Goal: Information Seeking & Learning: Learn about a topic

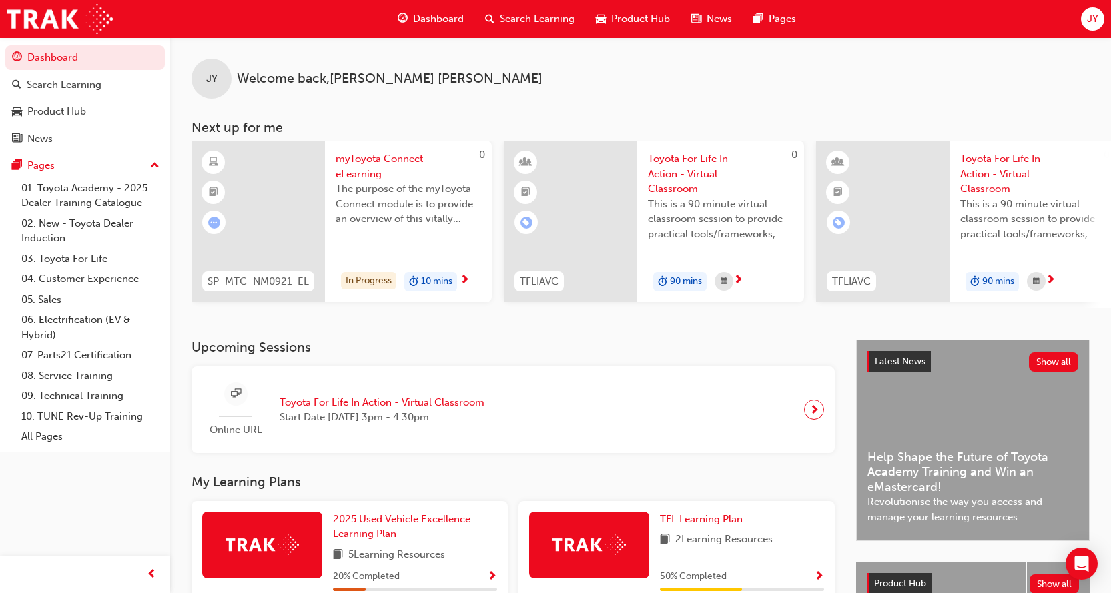
scroll to position [204, 0]
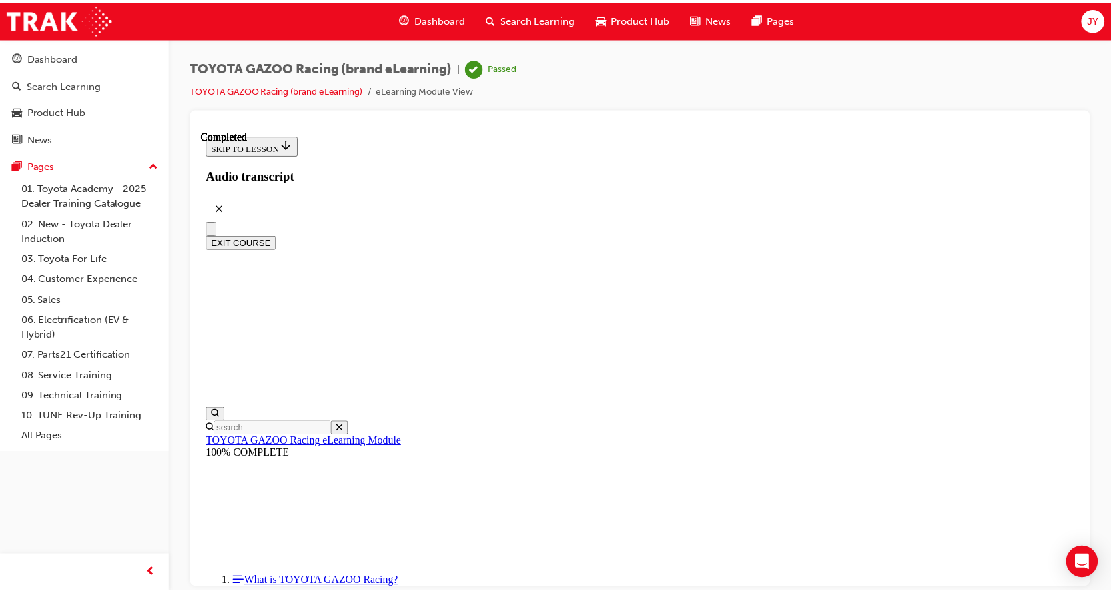
scroll to position [820, 0]
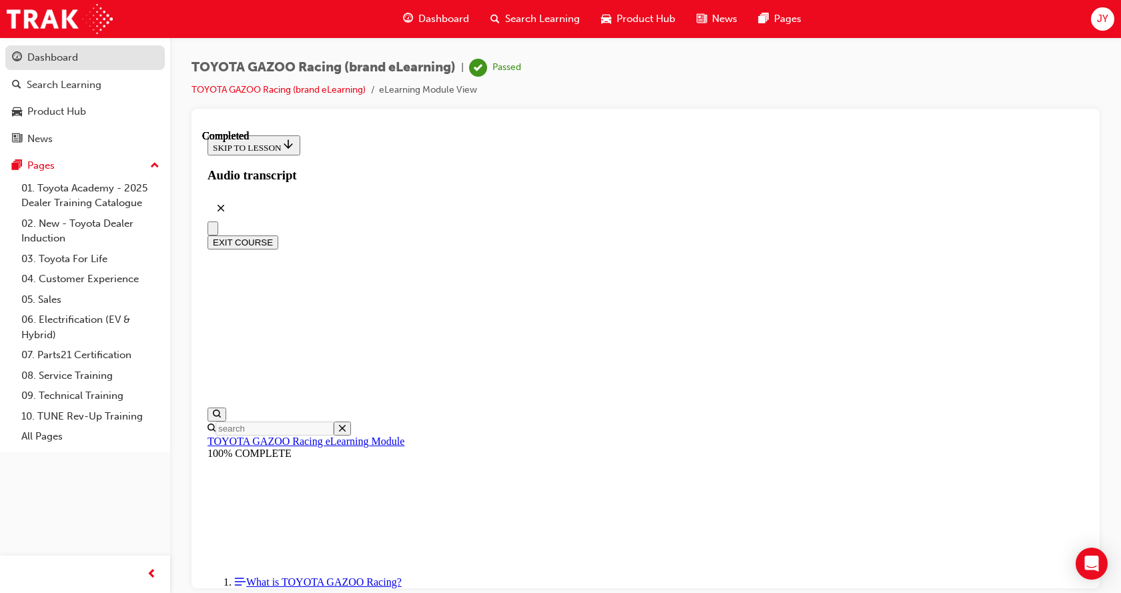
click at [39, 59] on div "Dashboard" at bounding box center [52, 57] width 51 height 15
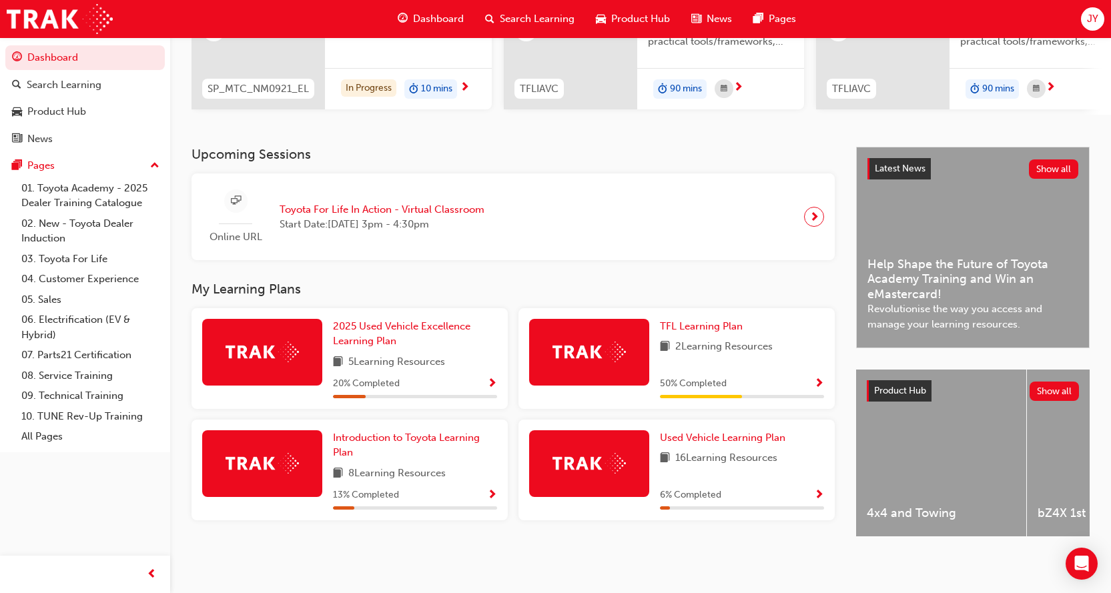
scroll to position [204, 0]
click at [450, 204] on span "Toyota For Life In Action - Virtual Classroom" at bounding box center [382, 209] width 205 height 15
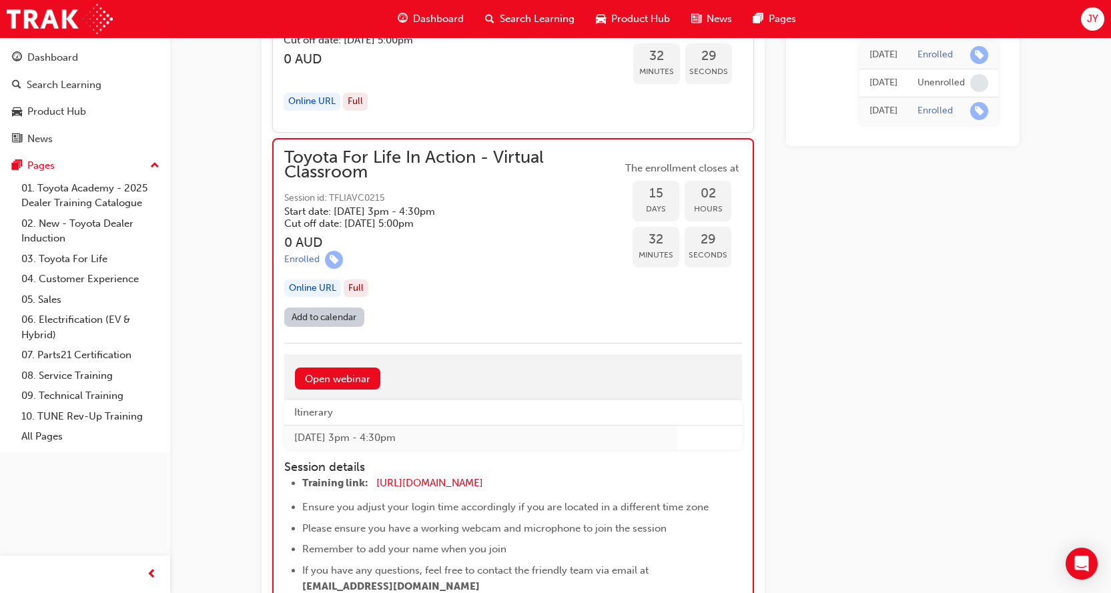
scroll to position [7225, 0]
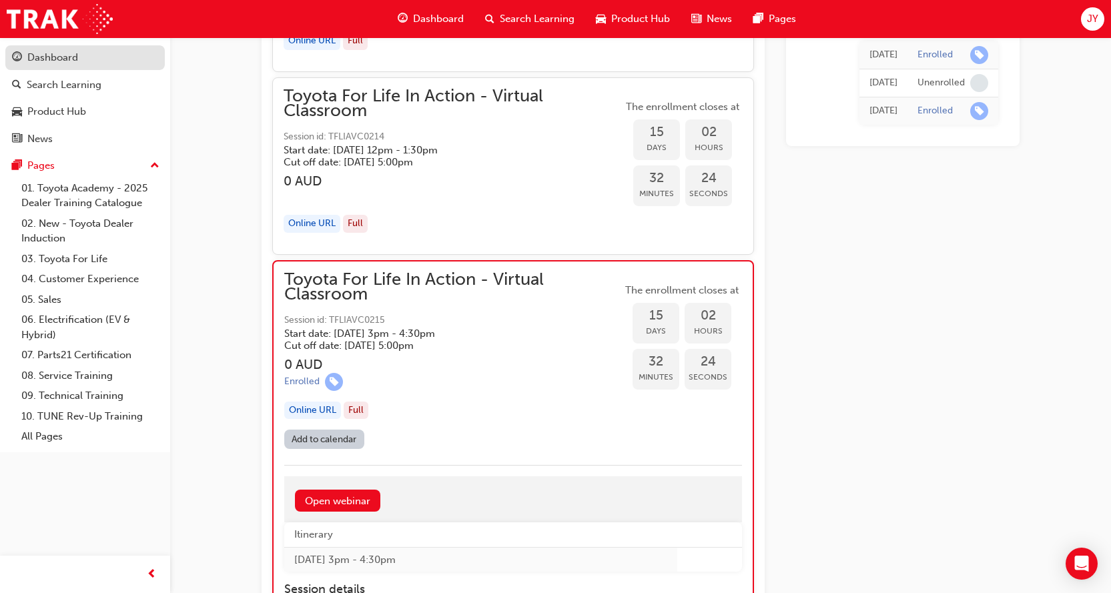
click at [58, 63] on div "Dashboard" at bounding box center [52, 57] width 51 height 15
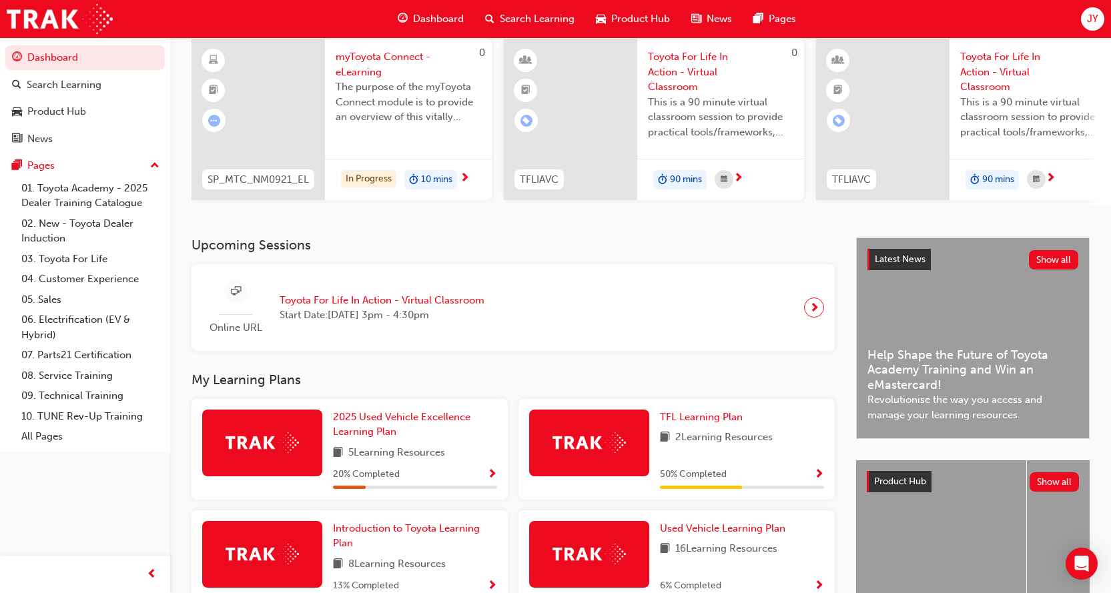
scroll to position [204, 0]
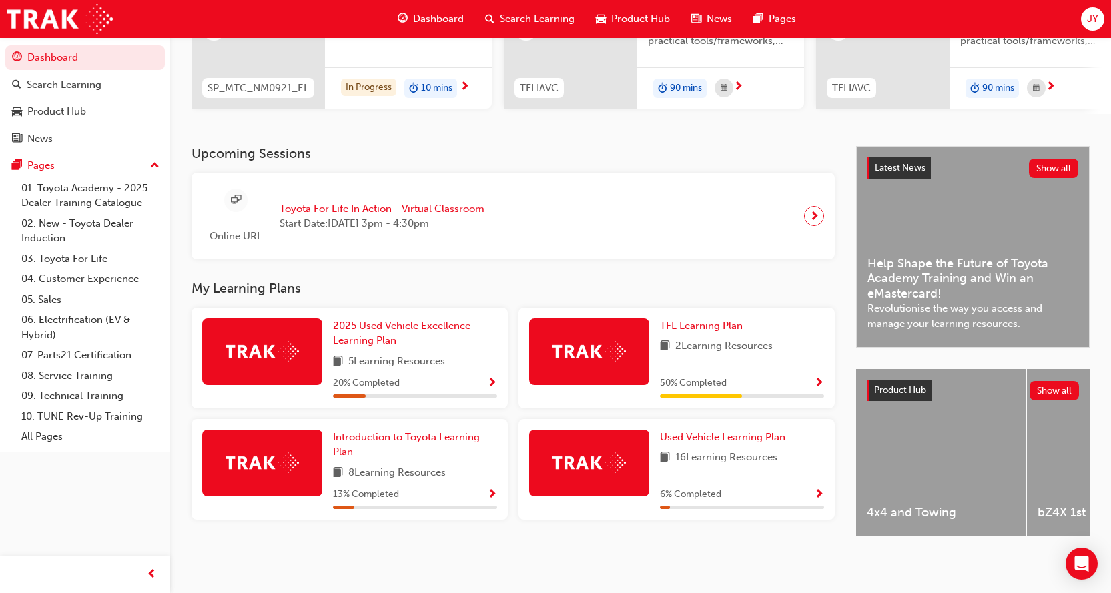
click at [493, 378] on span "Show Progress" at bounding box center [492, 384] width 10 height 12
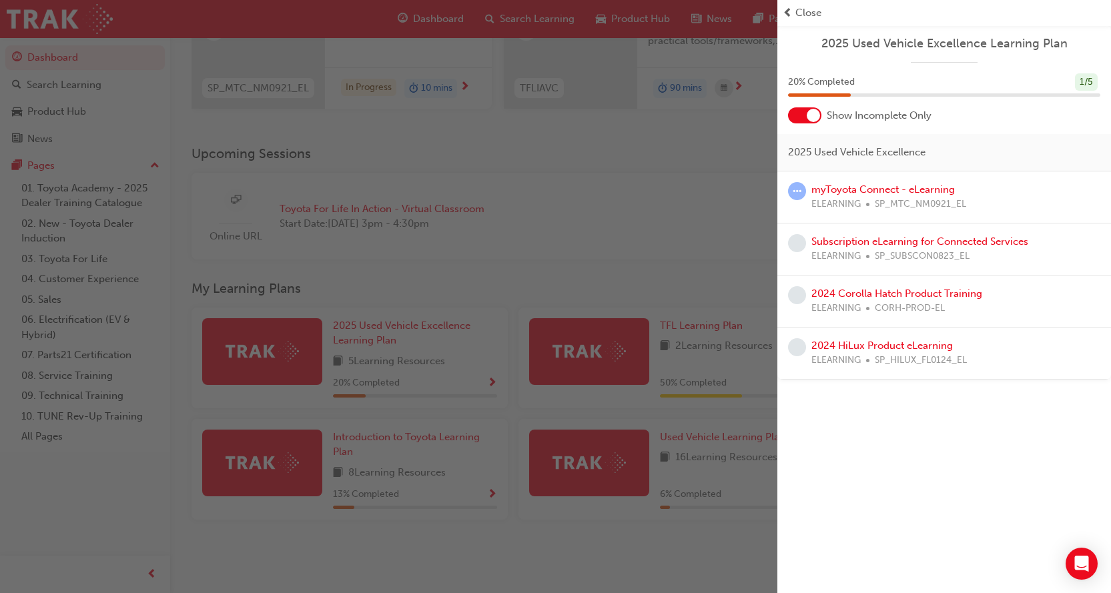
click at [804, 111] on div at bounding box center [804, 115] width 33 height 16
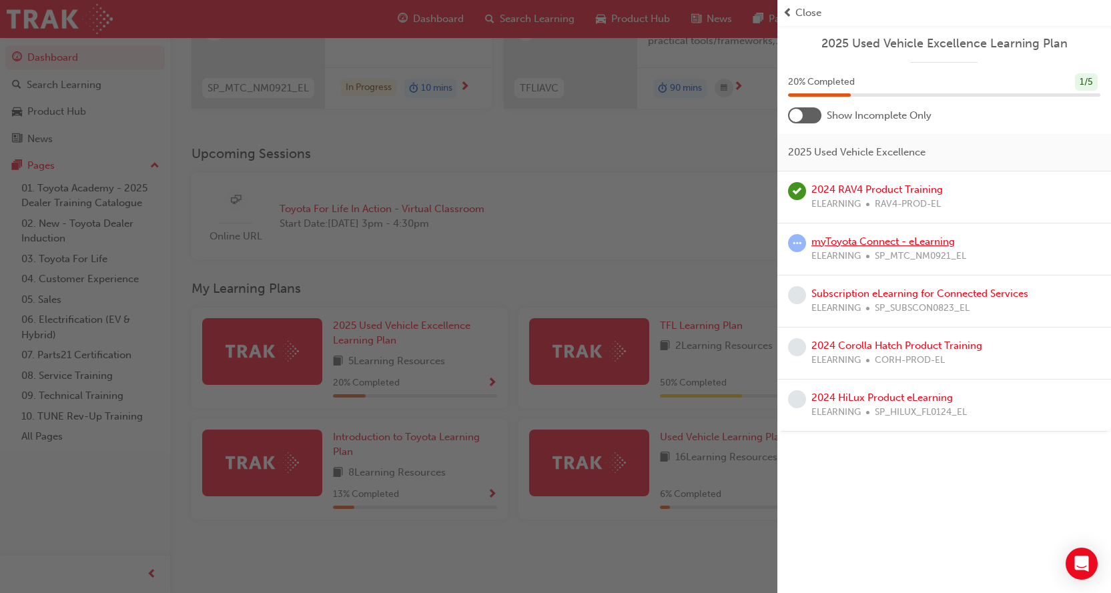
click at [934, 237] on link "myToyota Connect - eLearning" at bounding box center [883, 242] width 143 height 12
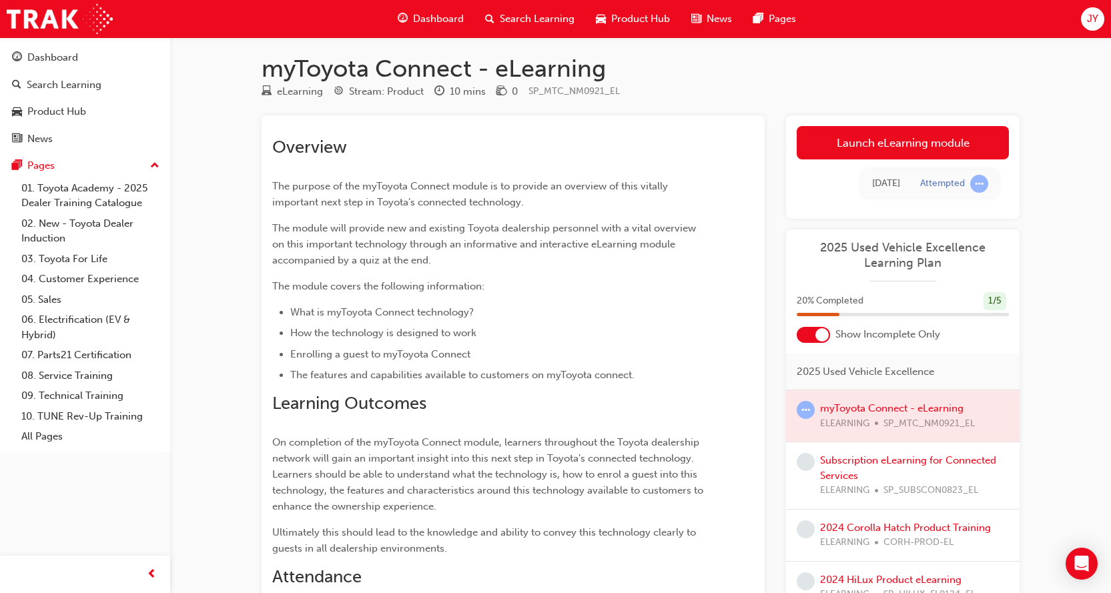
scroll to position [4, 0]
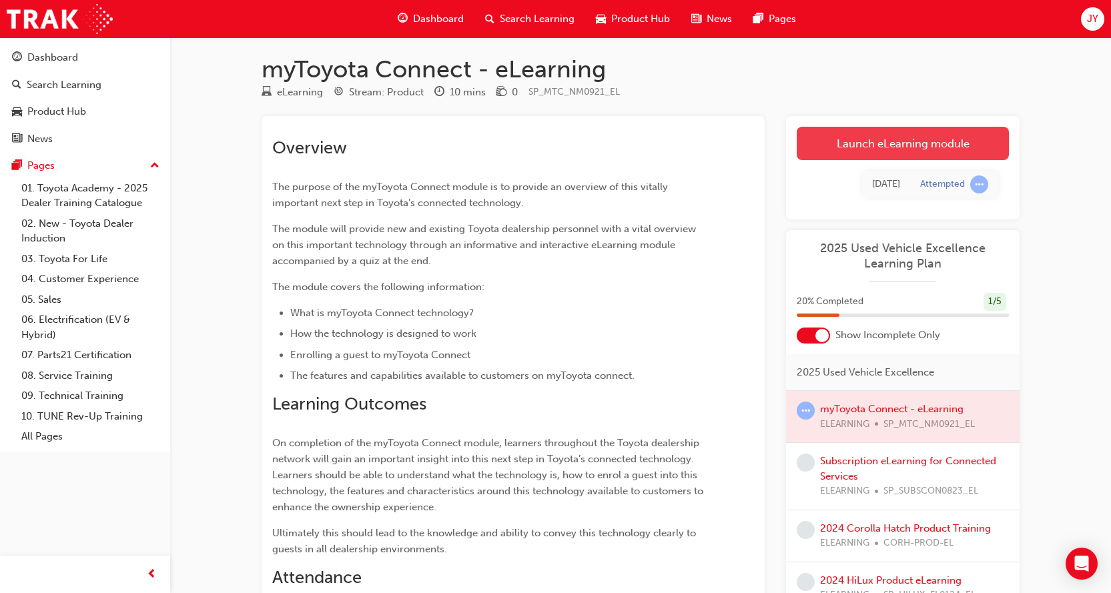
click at [947, 147] on link "Launch eLearning module" at bounding box center [903, 143] width 212 height 33
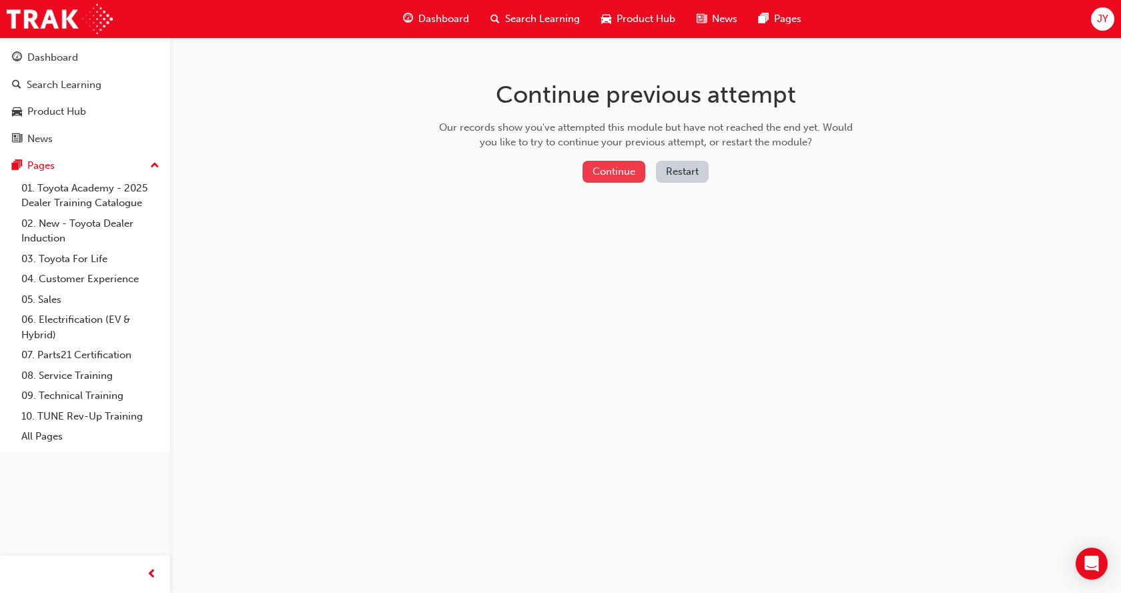
click at [619, 175] on button "Continue" at bounding box center [614, 172] width 63 height 22
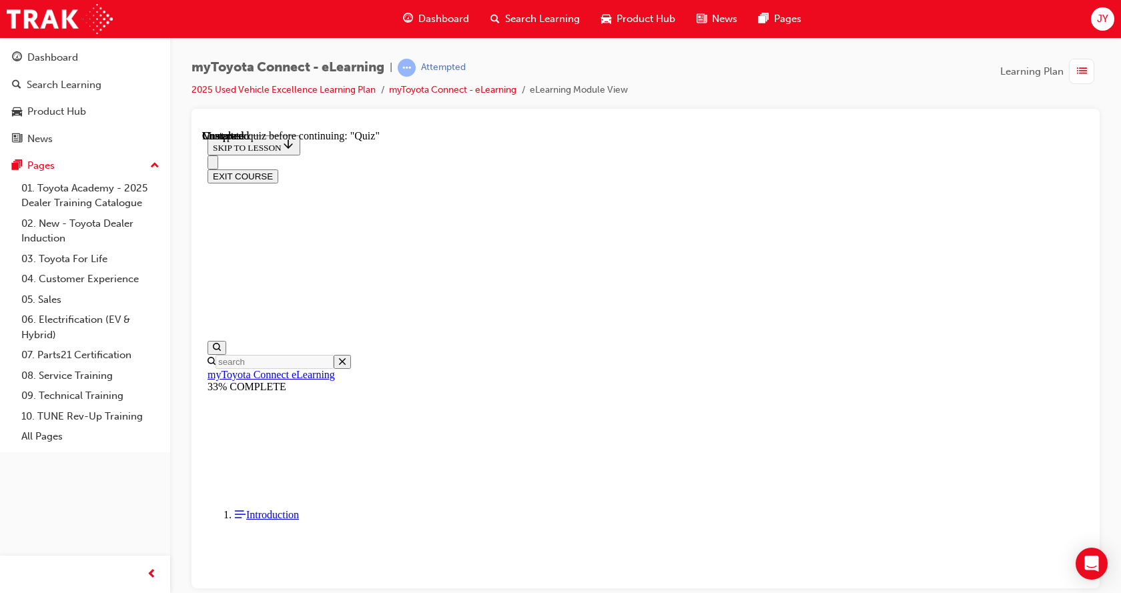
scroll to position [601, 0]
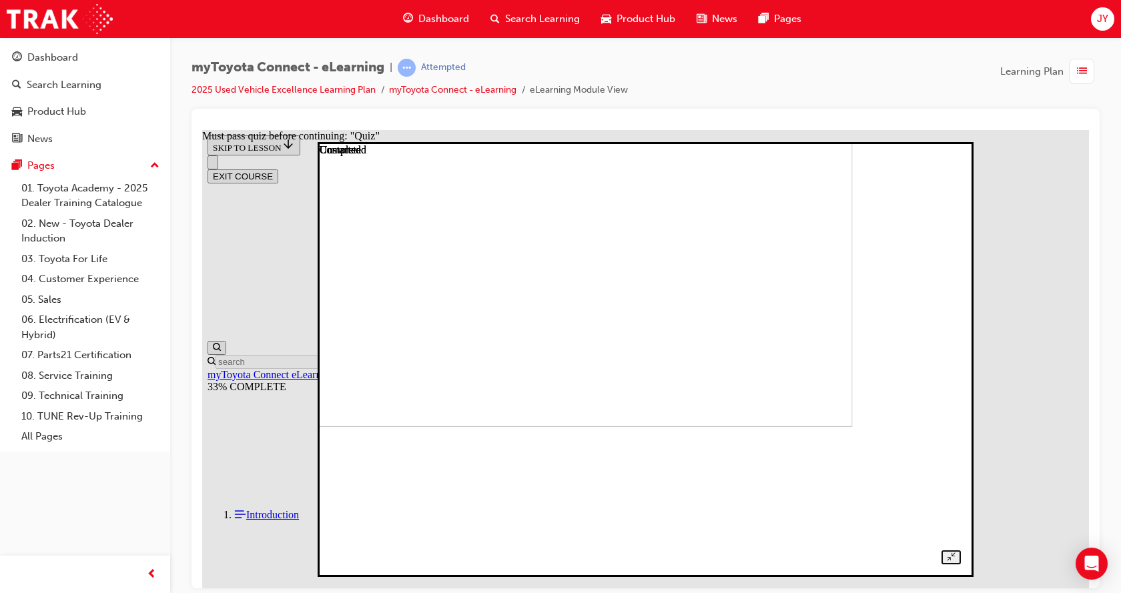
click at [666, 426] on img at bounding box center [546, 223] width 611 height 406
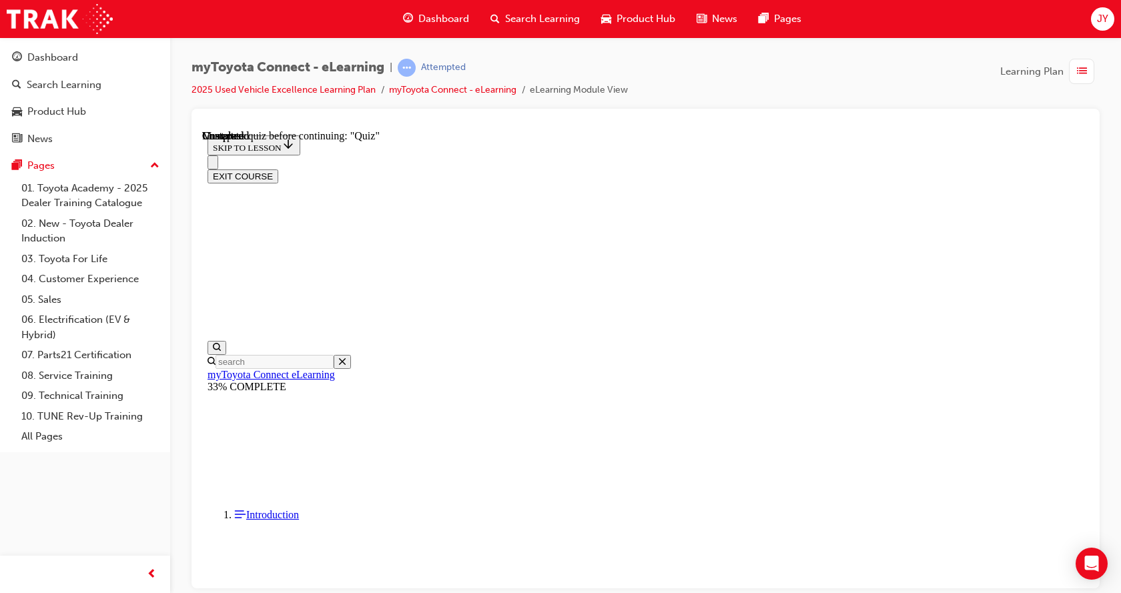
scroll to position [534, 0]
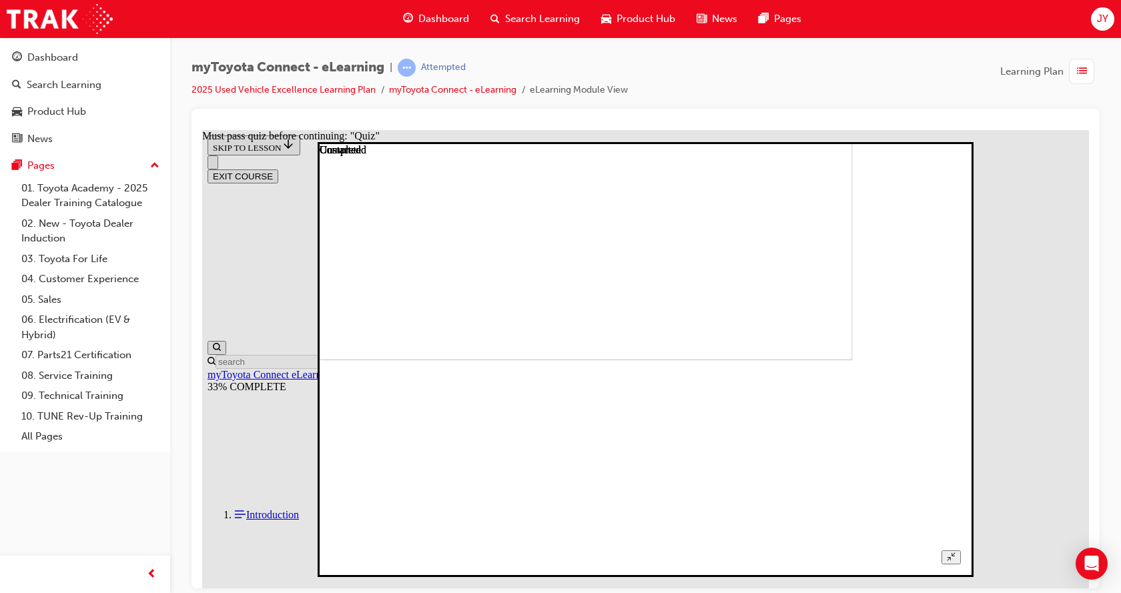
click at [645, 359] on img at bounding box center [546, 156] width 611 height 406
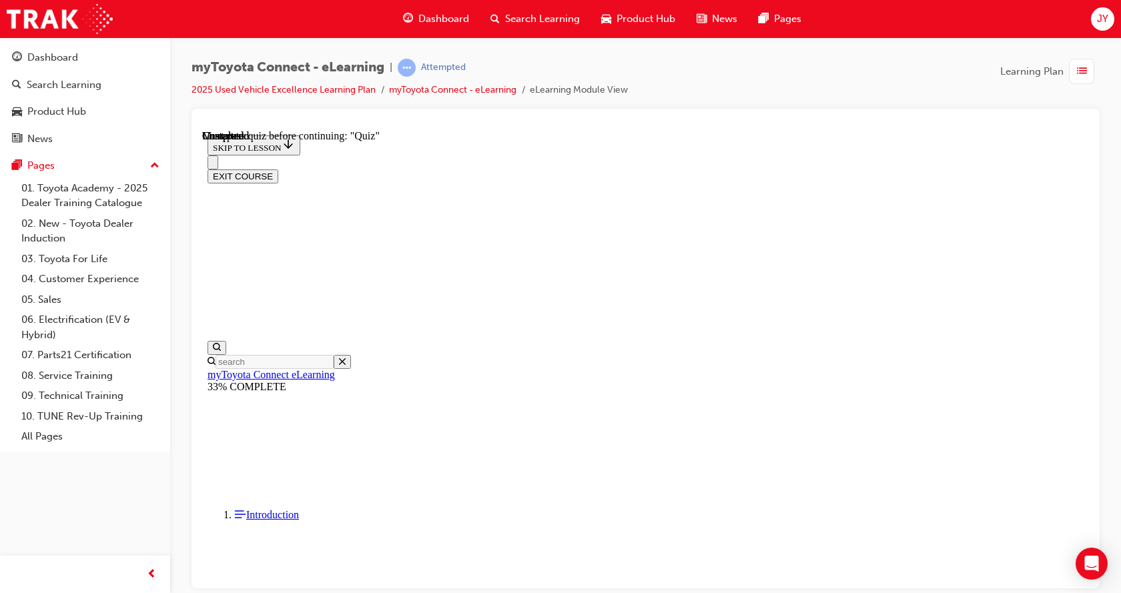
scroll to position [1401, 0]
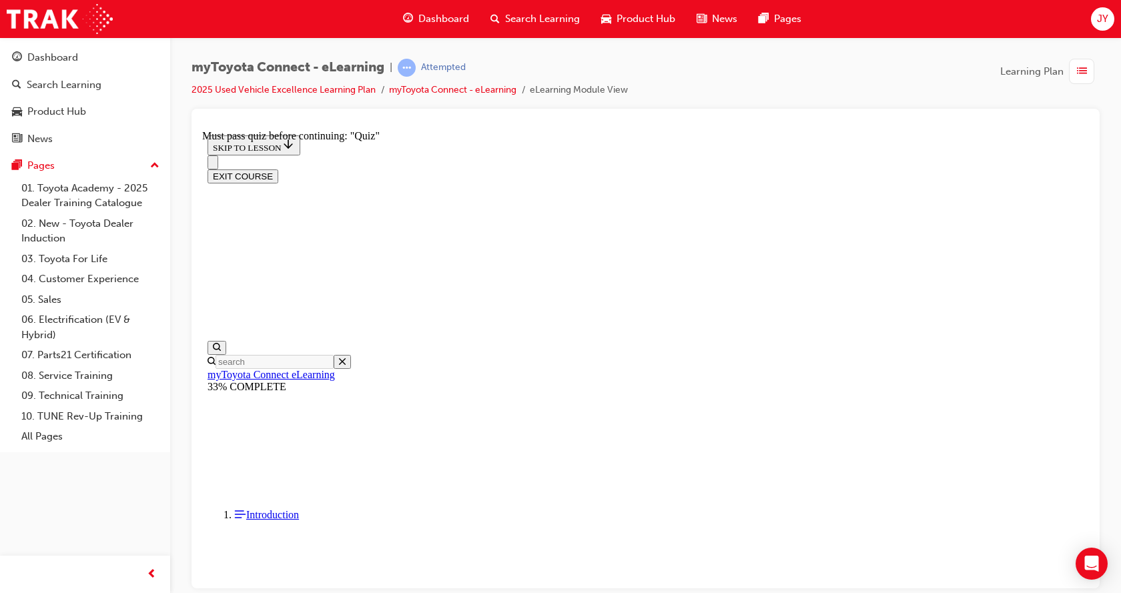
scroll to position [55, 0]
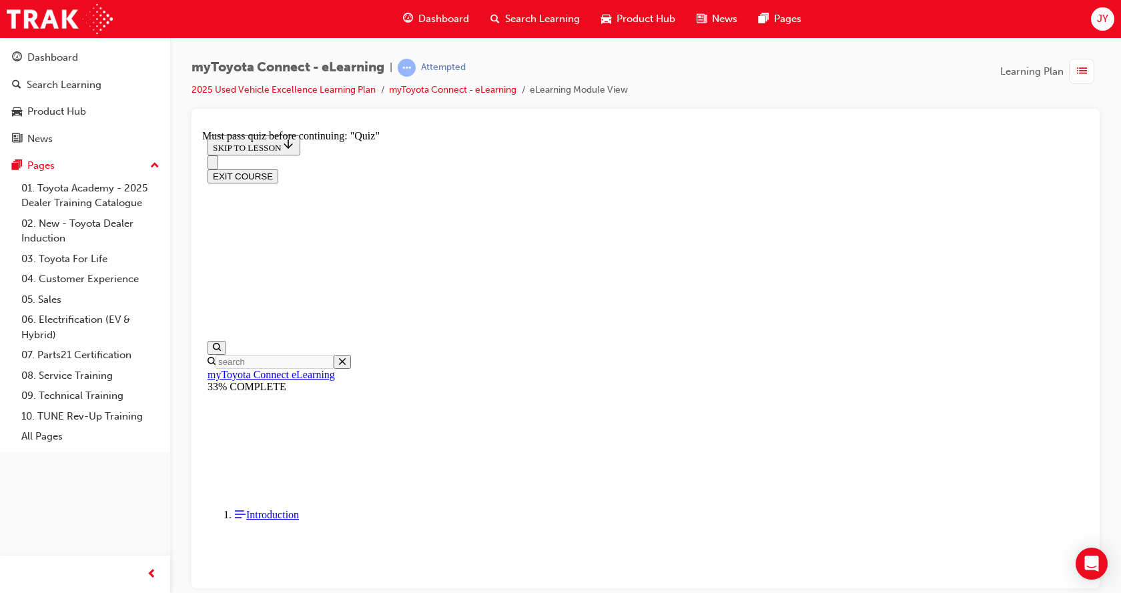
scroll to position [71, 0]
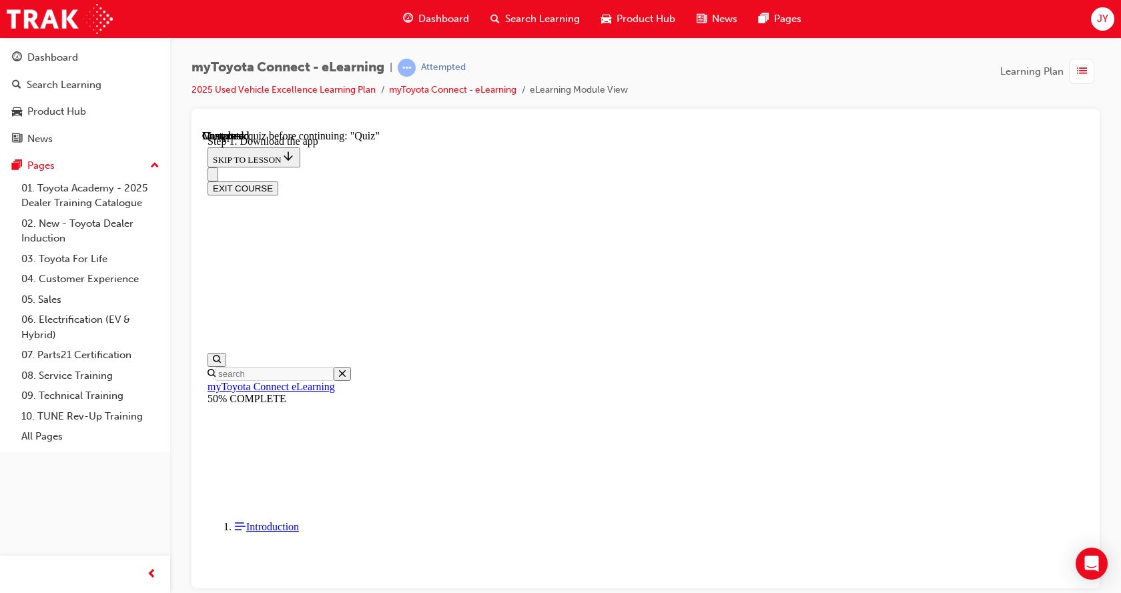
scroll to position [406, 0]
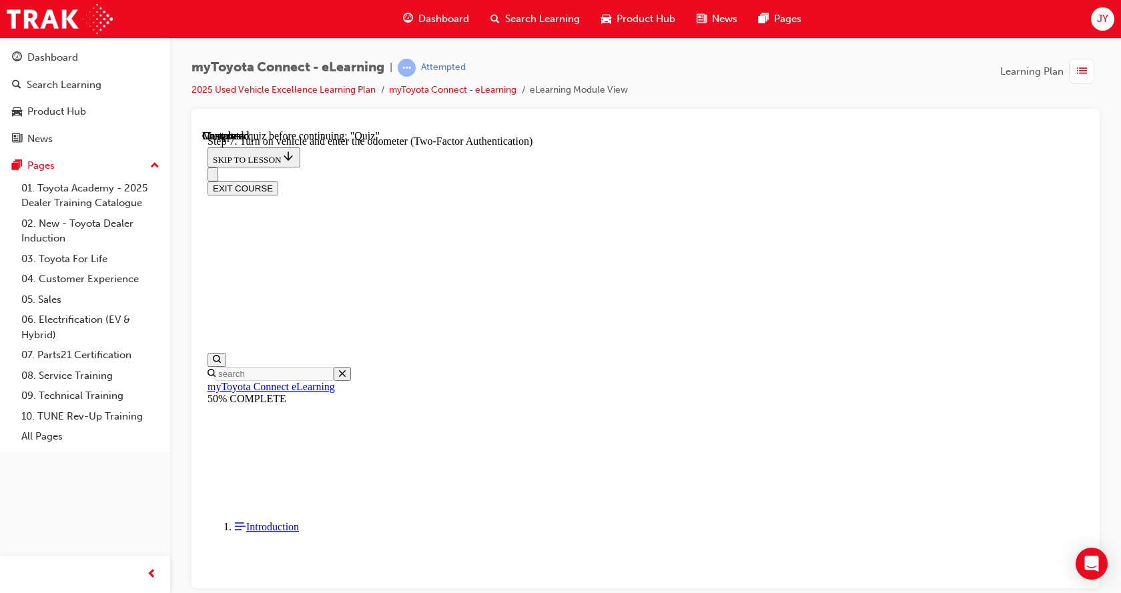
scroll to position [473, 0]
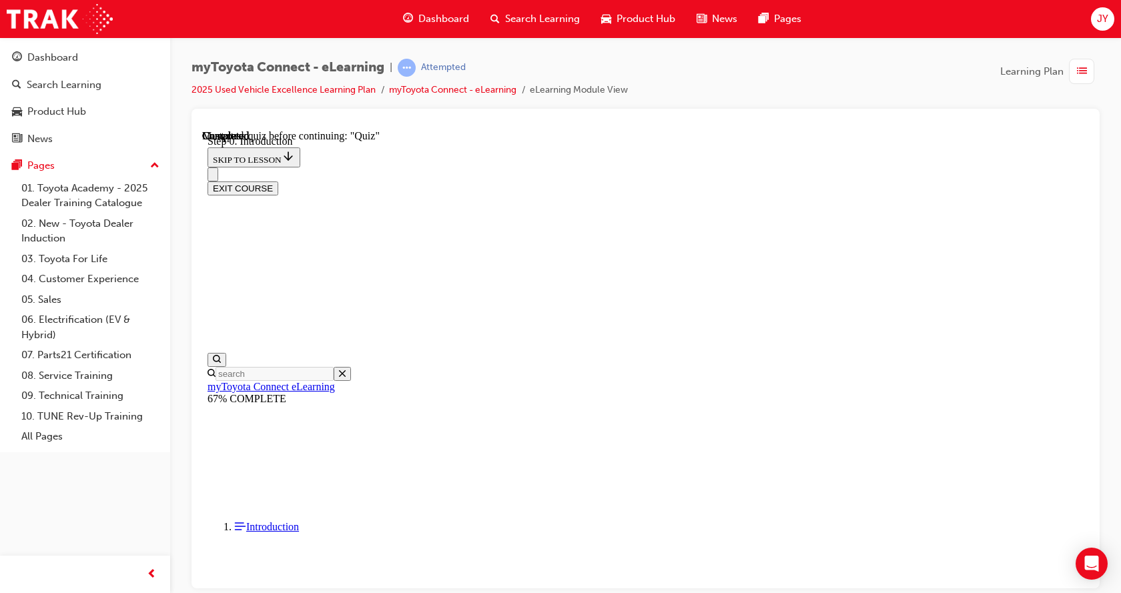
scroll to position [41, 0]
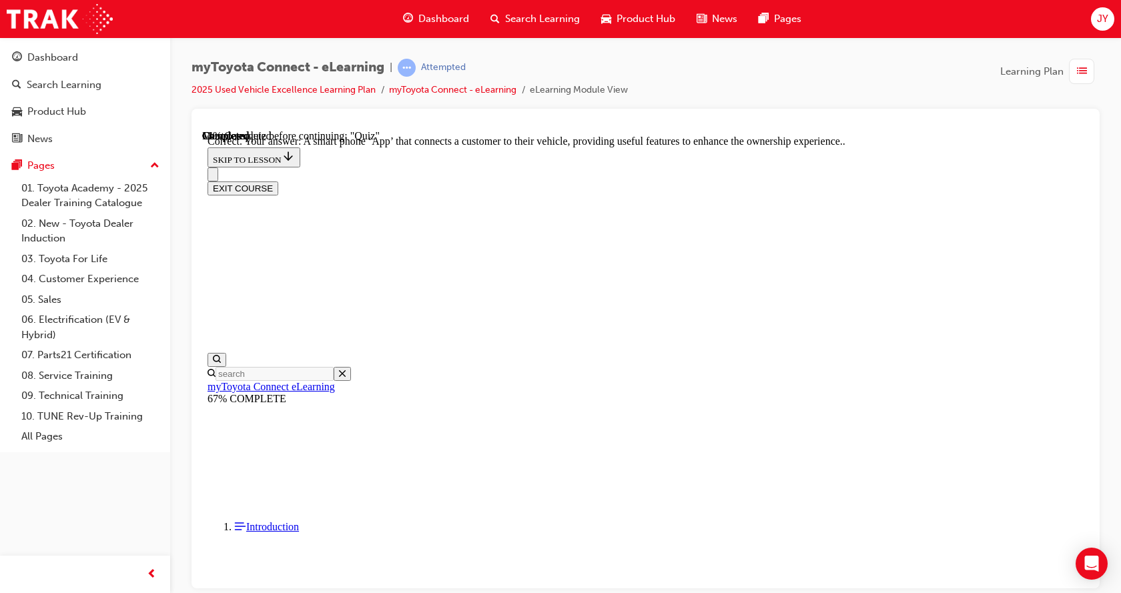
scroll to position [280, 0]
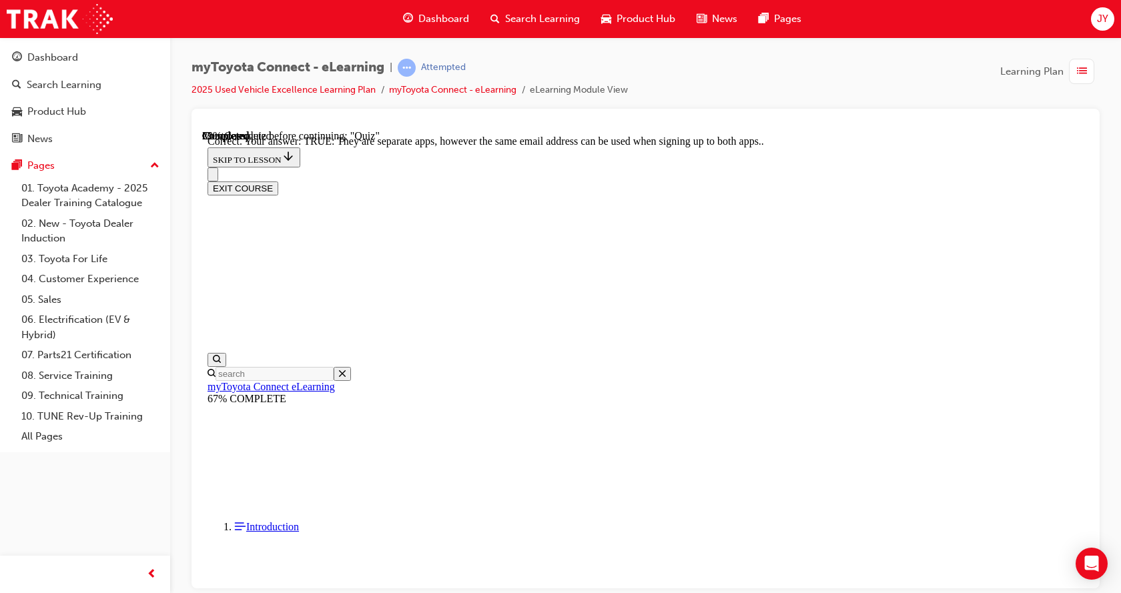
scroll to position [200, 0]
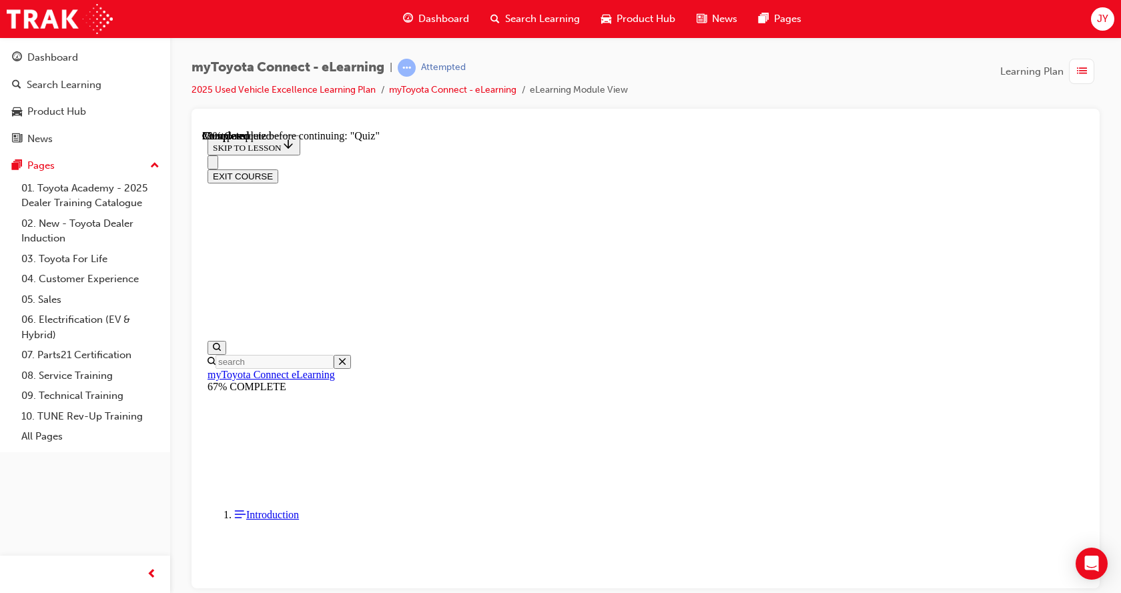
scroll to position [148, 0]
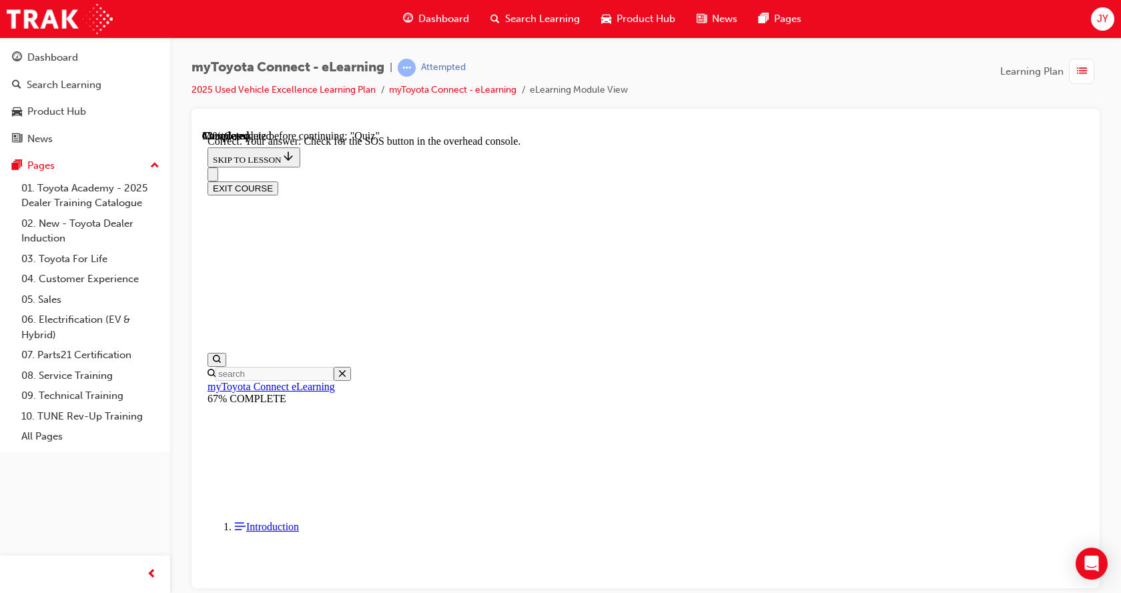
scroll to position [226, 0]
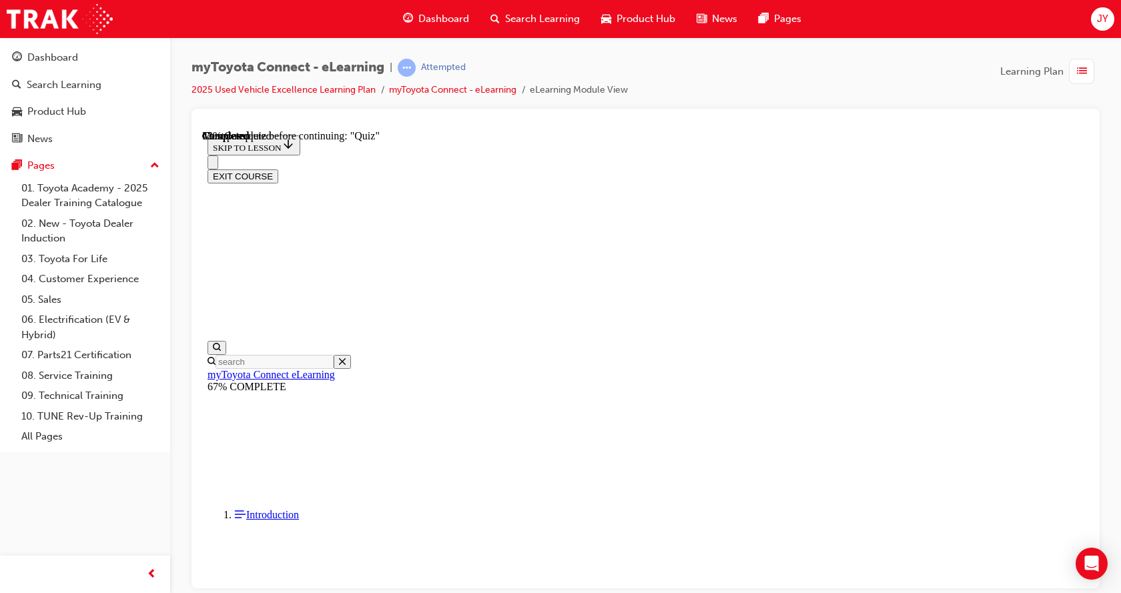
scroll to position [133, 0]
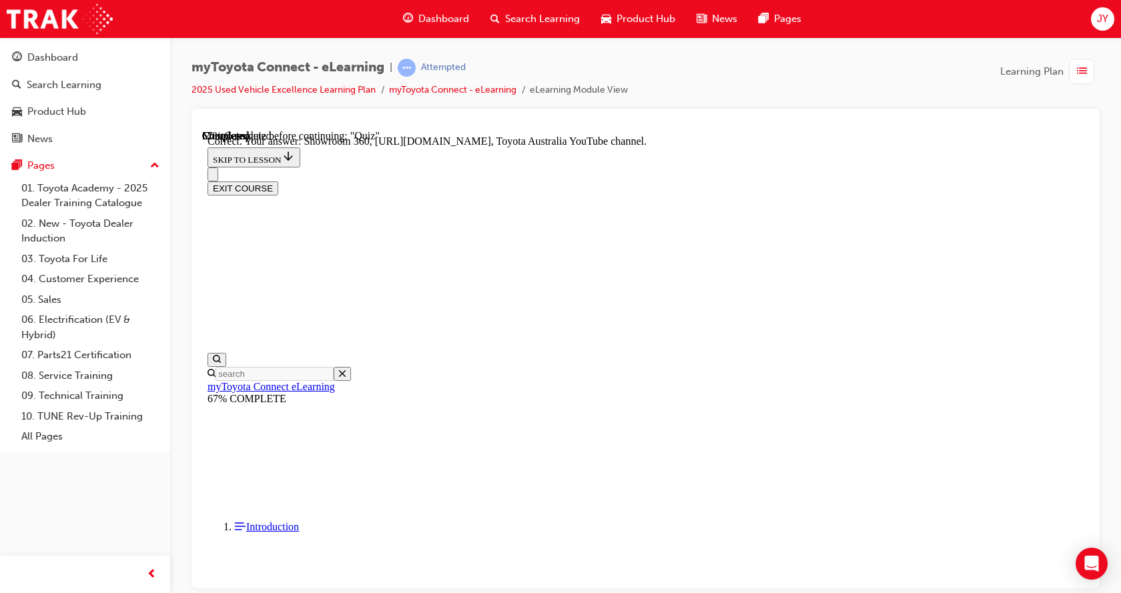
scroll to position [306, 0]
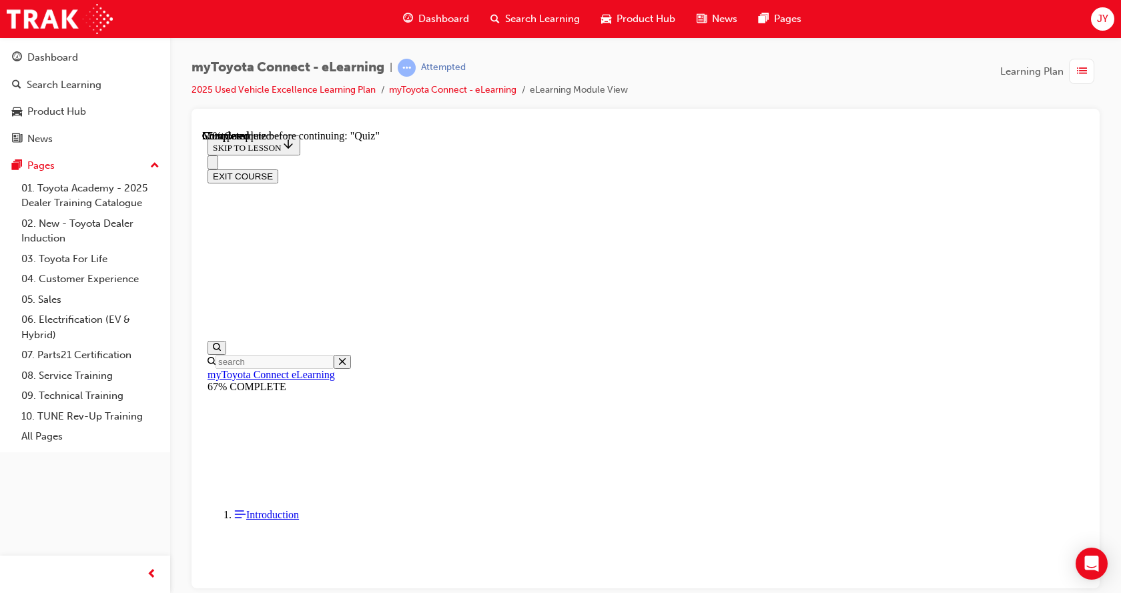
scroll to position [238, 0]
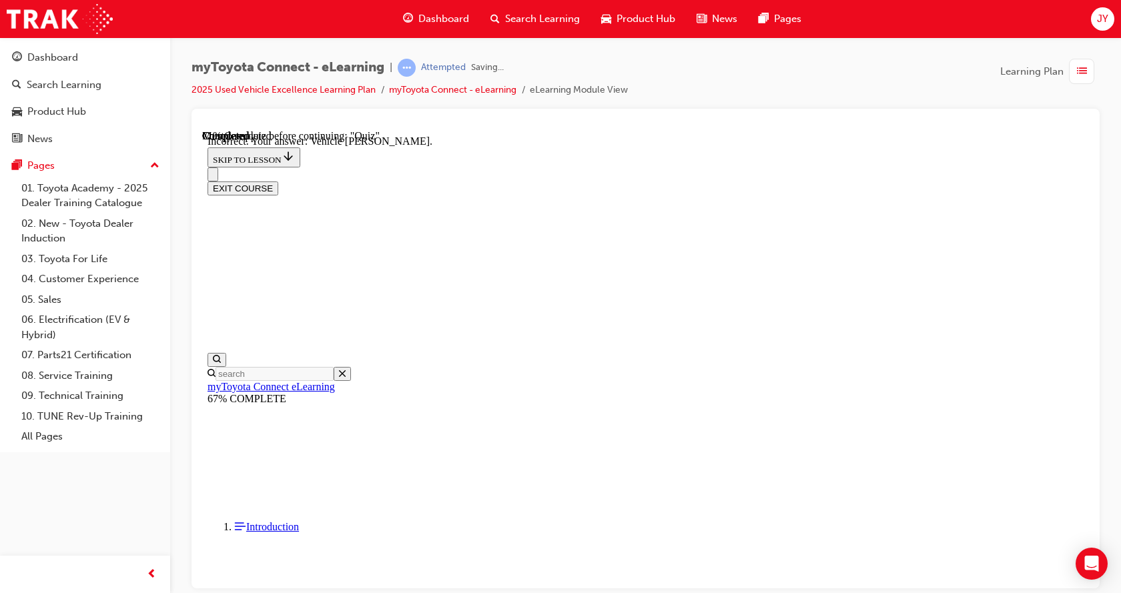
scroll to position [280, 0]
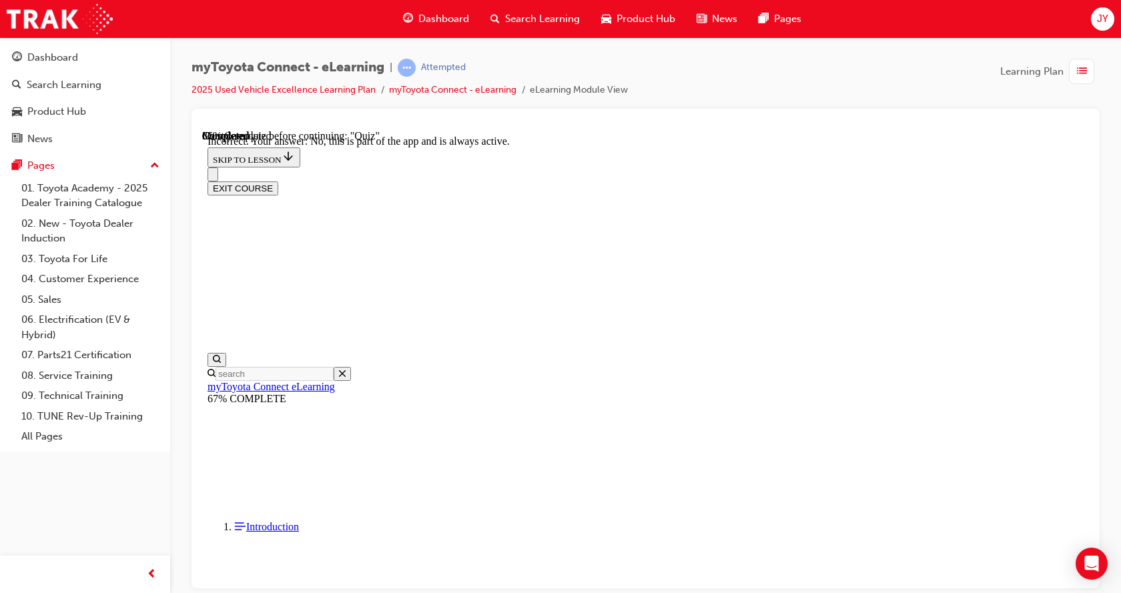
scroll to position [173, 0]
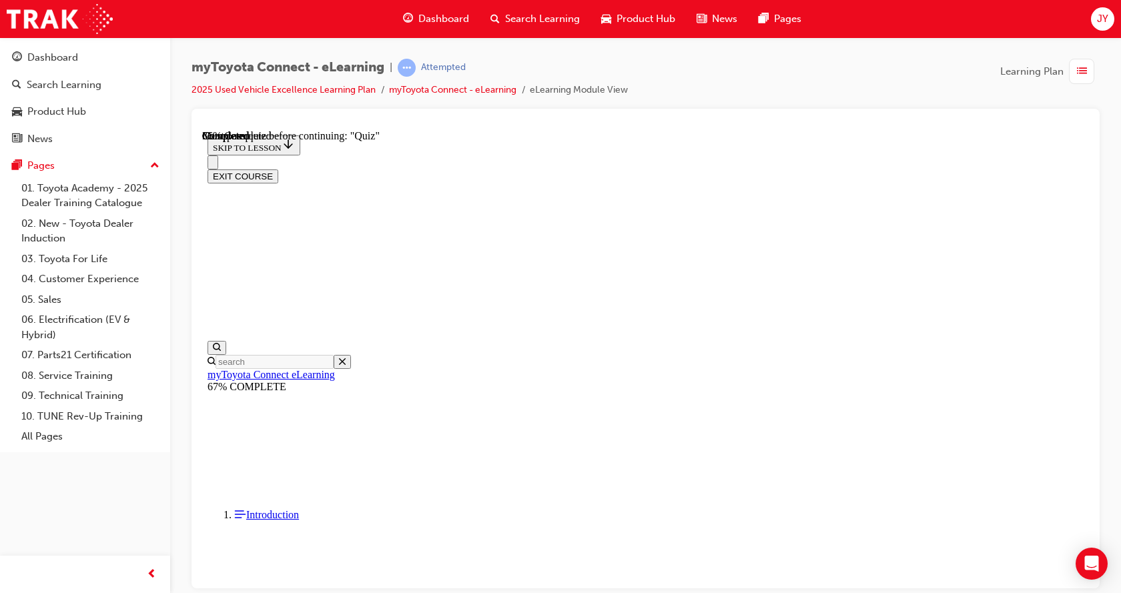
scroll to position [135, 0]
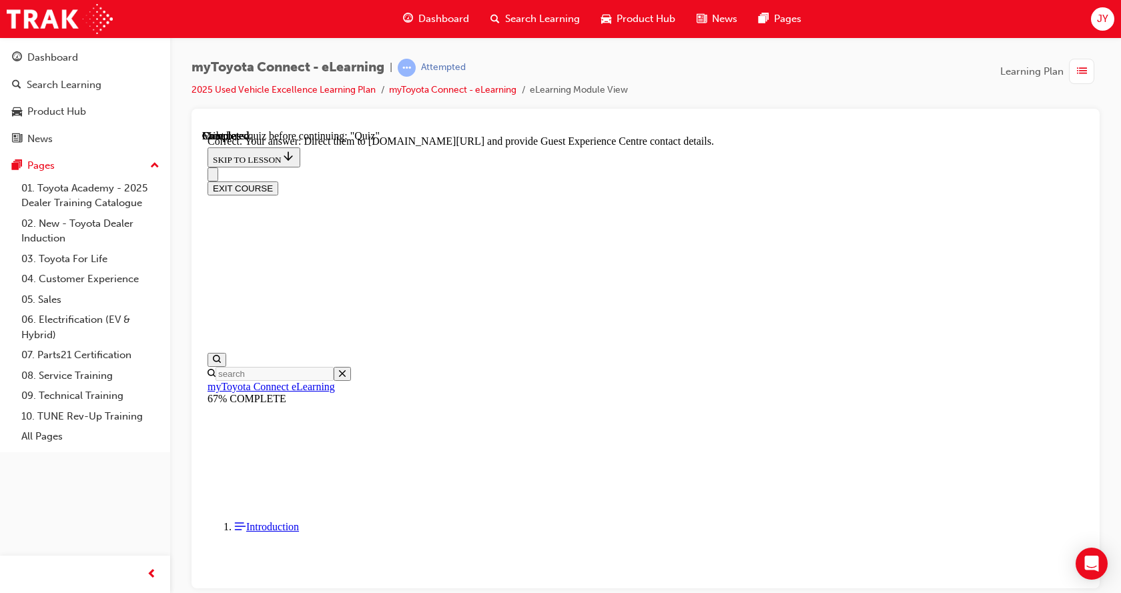
scroll to position [293, 0]
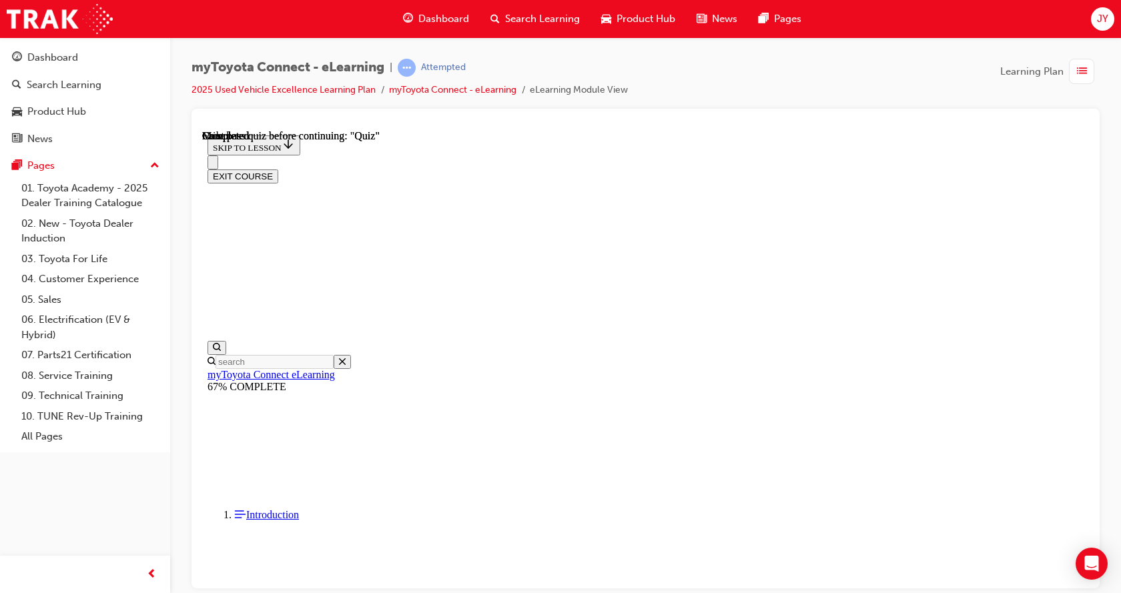
scroll to position [266, 0]
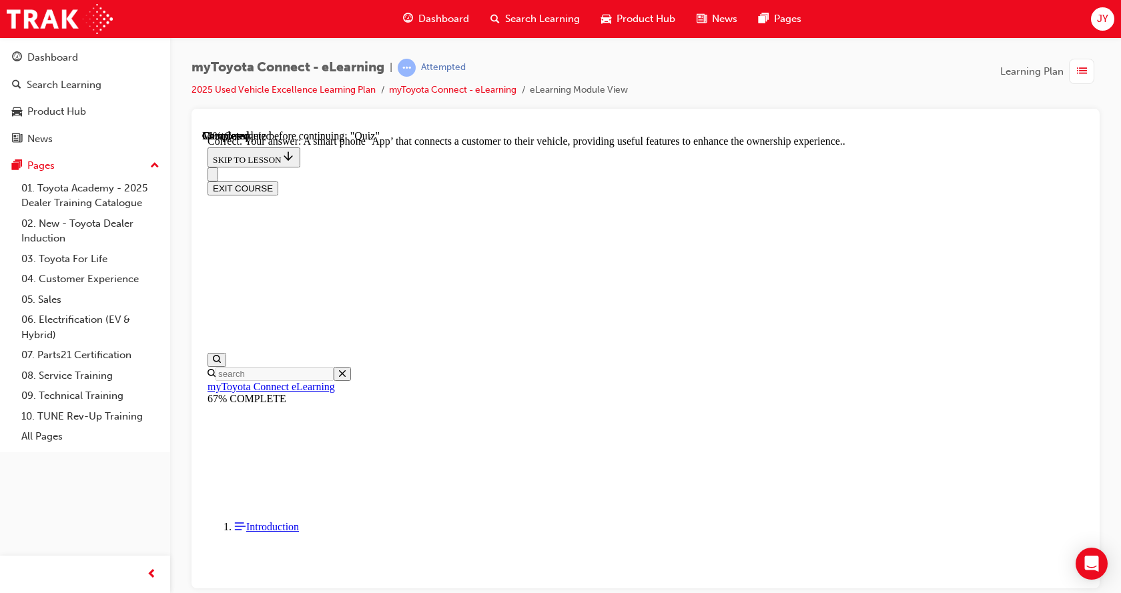
scroll to position [280, 0]
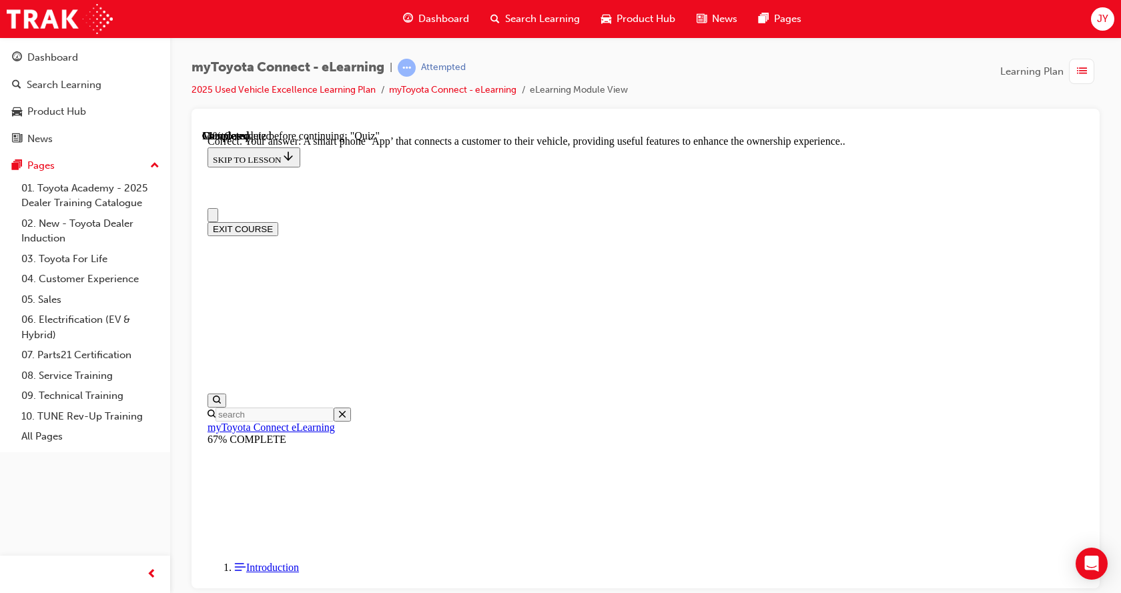
scroll to position [133, 0]
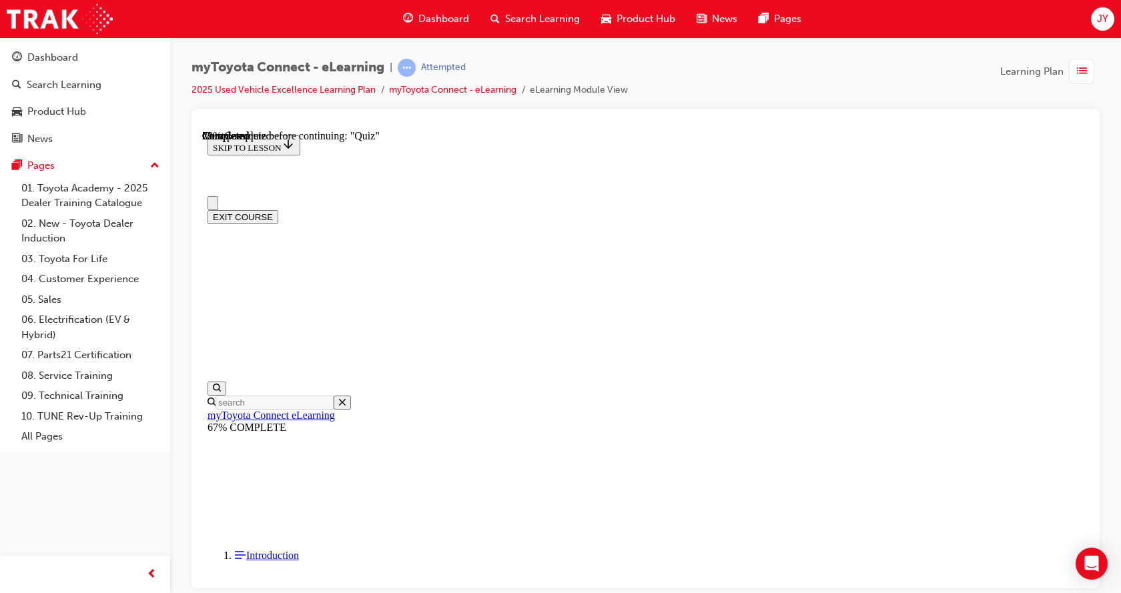
scroll to position [133, 0]
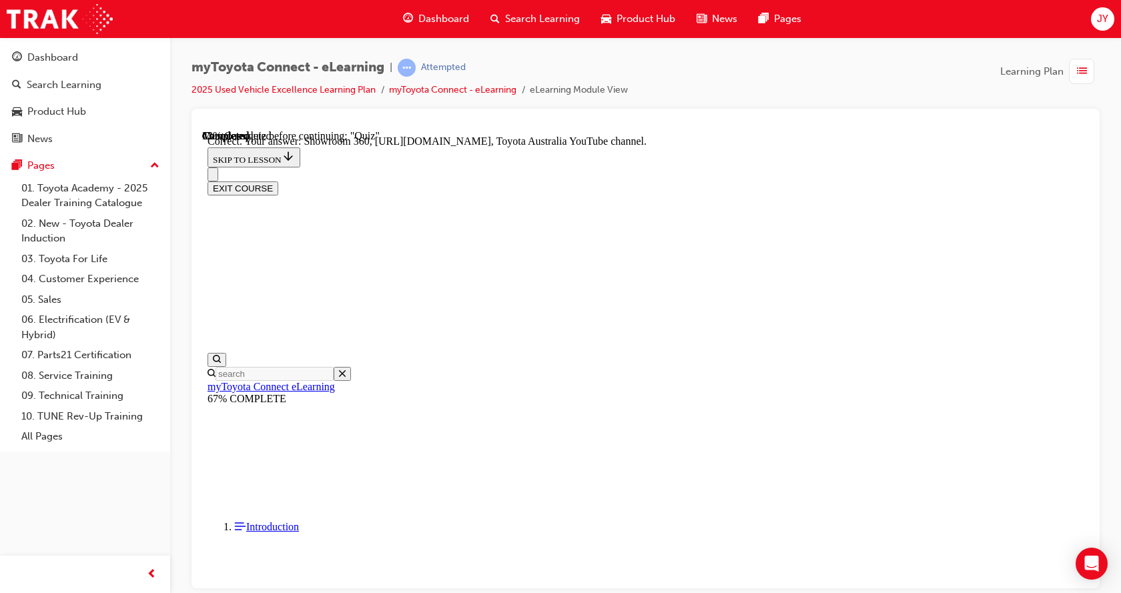
scroll to position [306, 0]
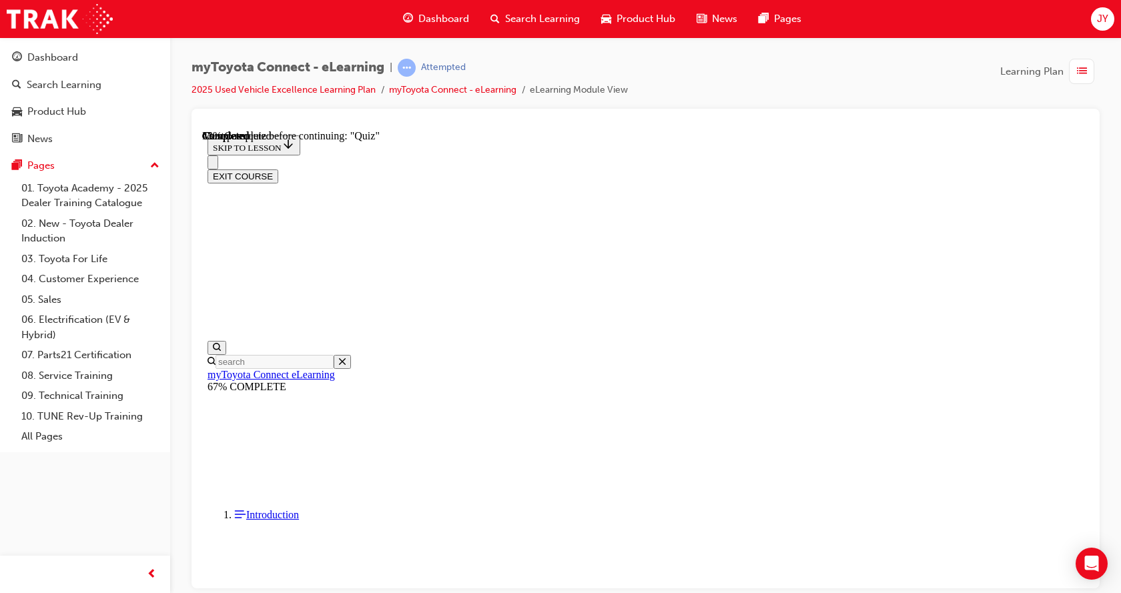
scroll to position [148, 0]
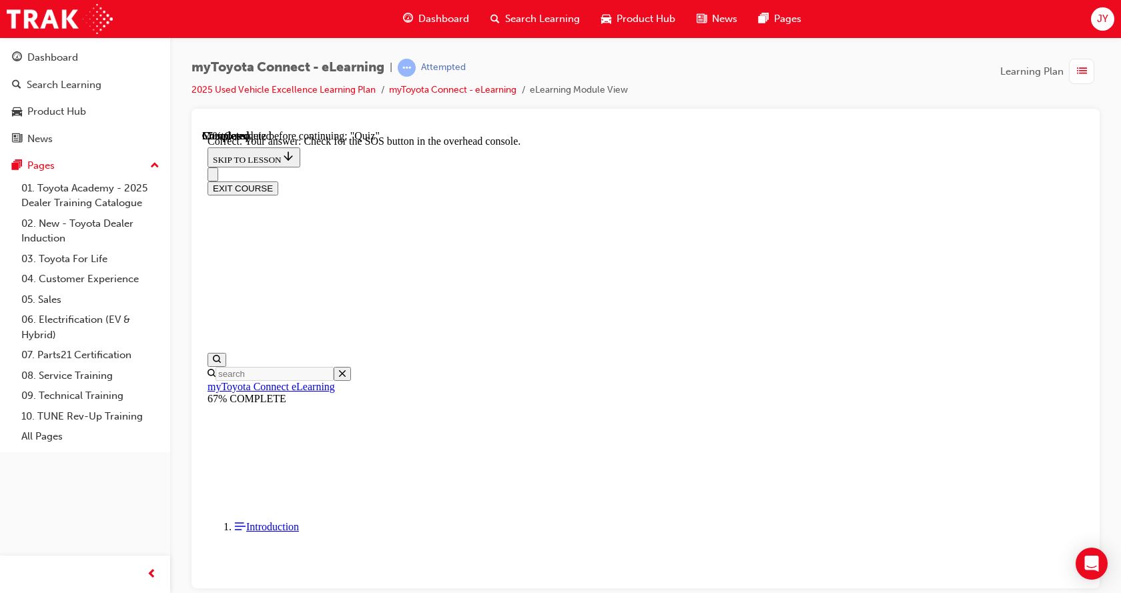
scroll to position [226, 0]
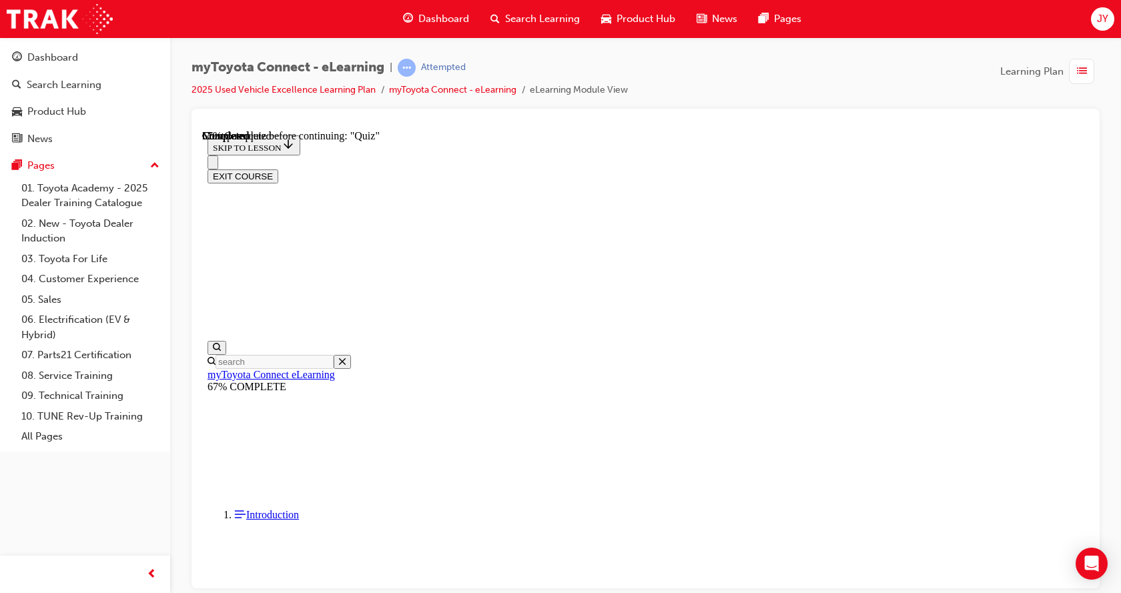
scroll to position [238, 0]
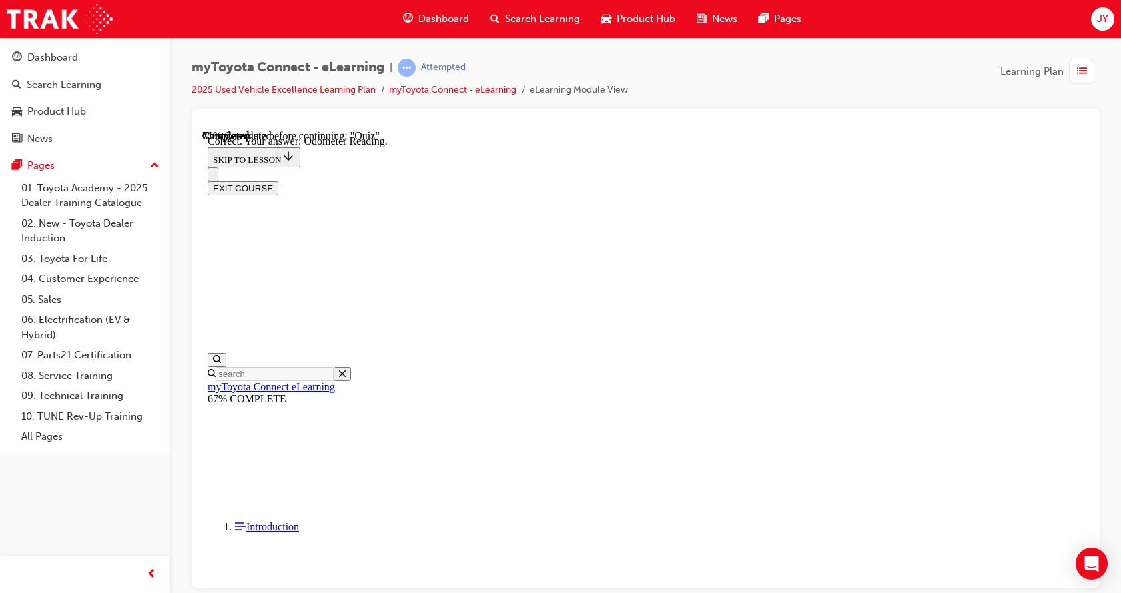
scroll to position [280, 0]
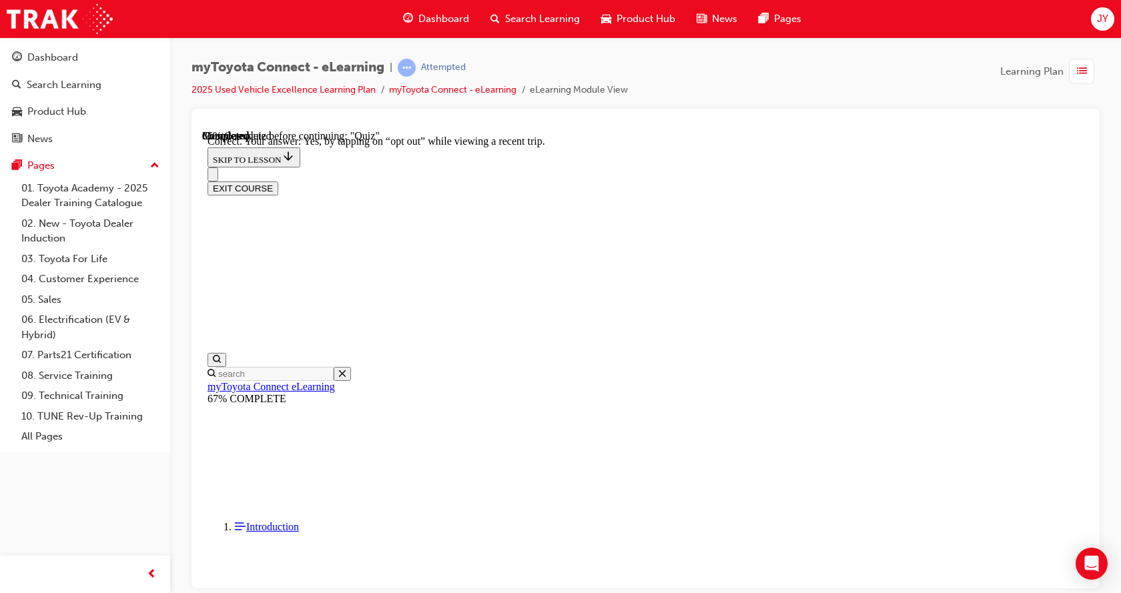
scroll to position [173, 0]
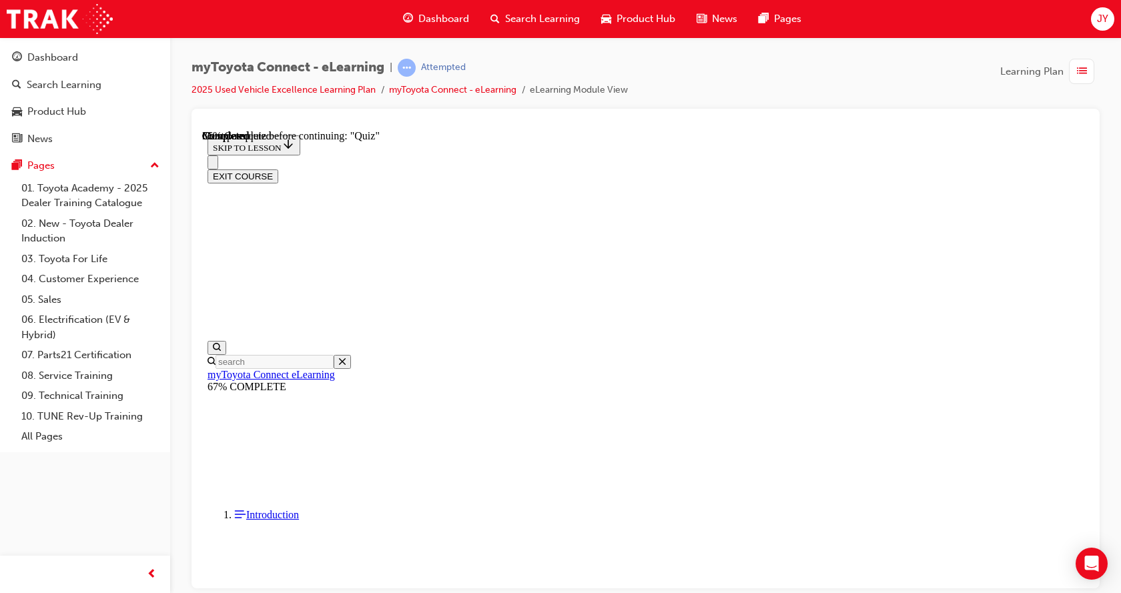
scroll to position [134, 0]
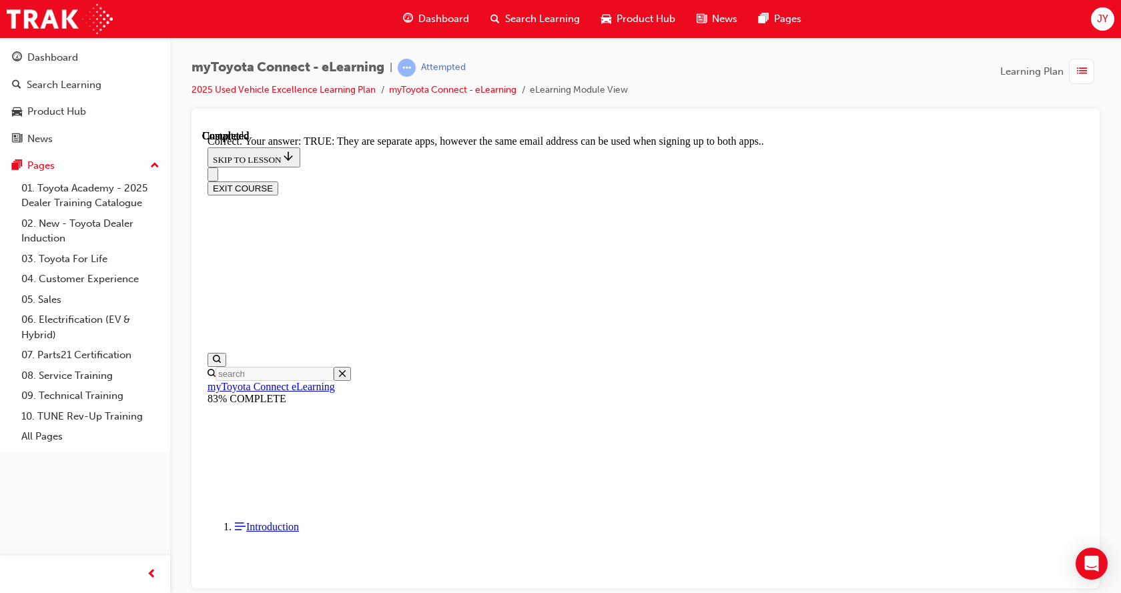
scroll to position [200, 0]
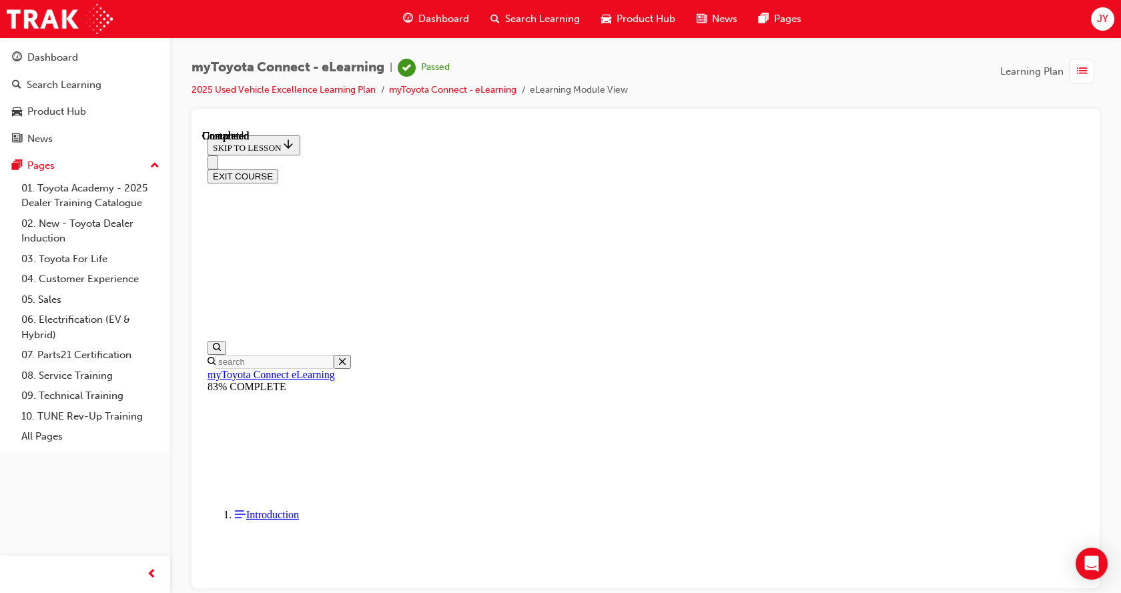
scroll to position [266, 0]
click at [75, 61] on div "Dashboard" at bounding box center [52, 57] width 51 height 15
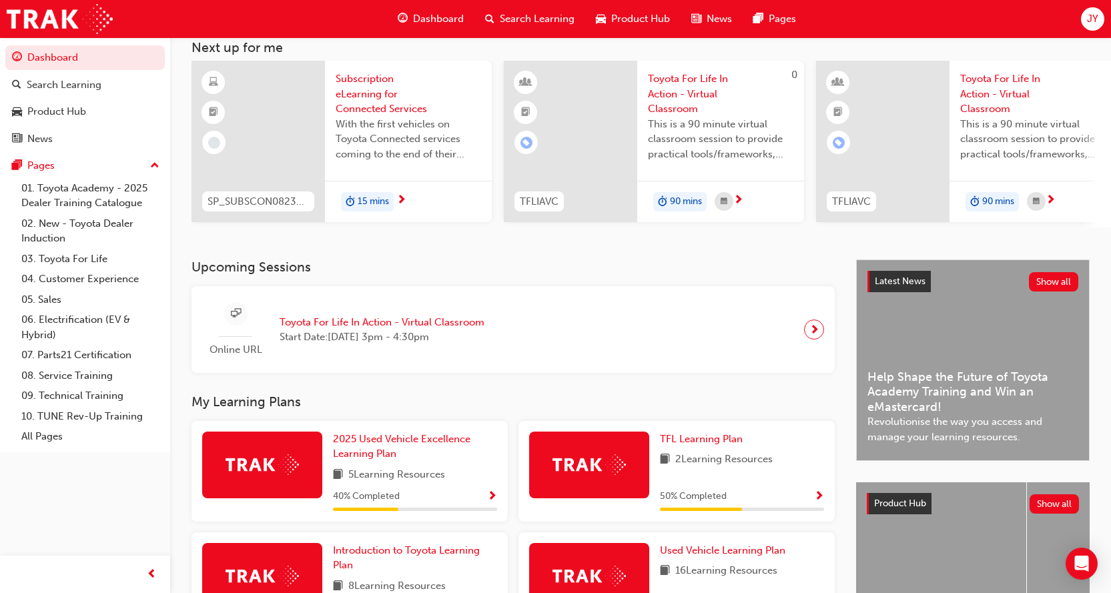
scroll to position [204, 0]
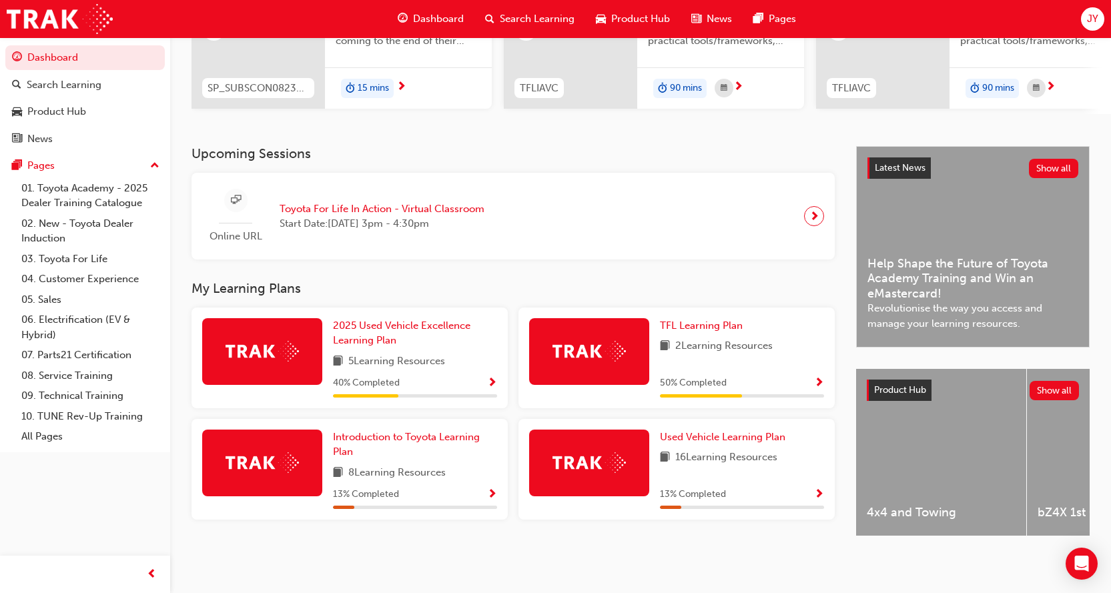
click at [491, 378] on span "Show Progress" at bounding box center [492, 384] width 10 height 12
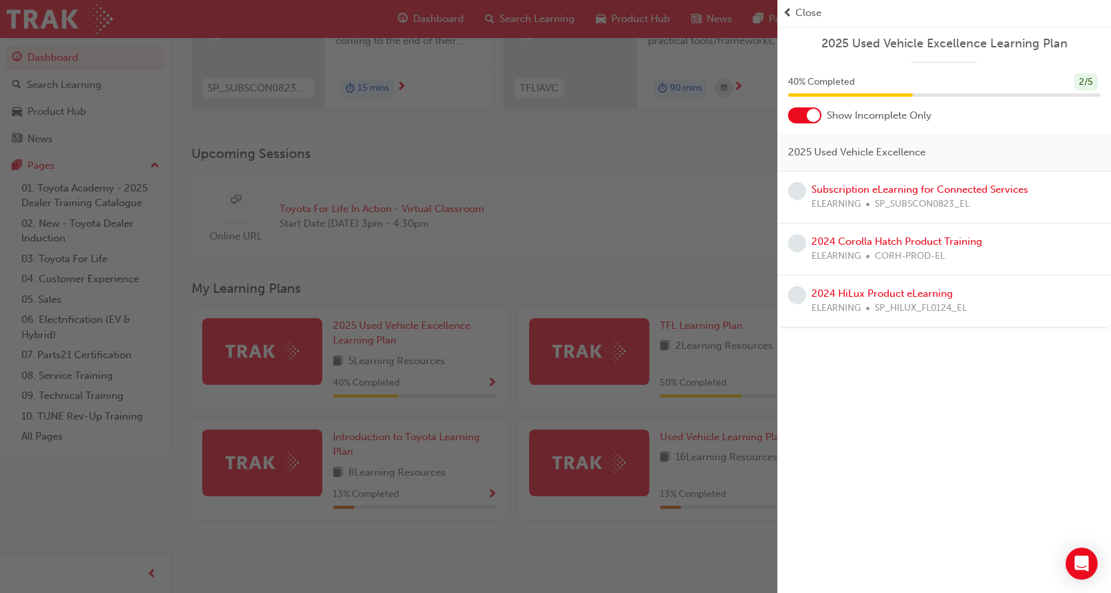
click at [806, 116] on div at bounding box center [804, 115] width 33 height 16
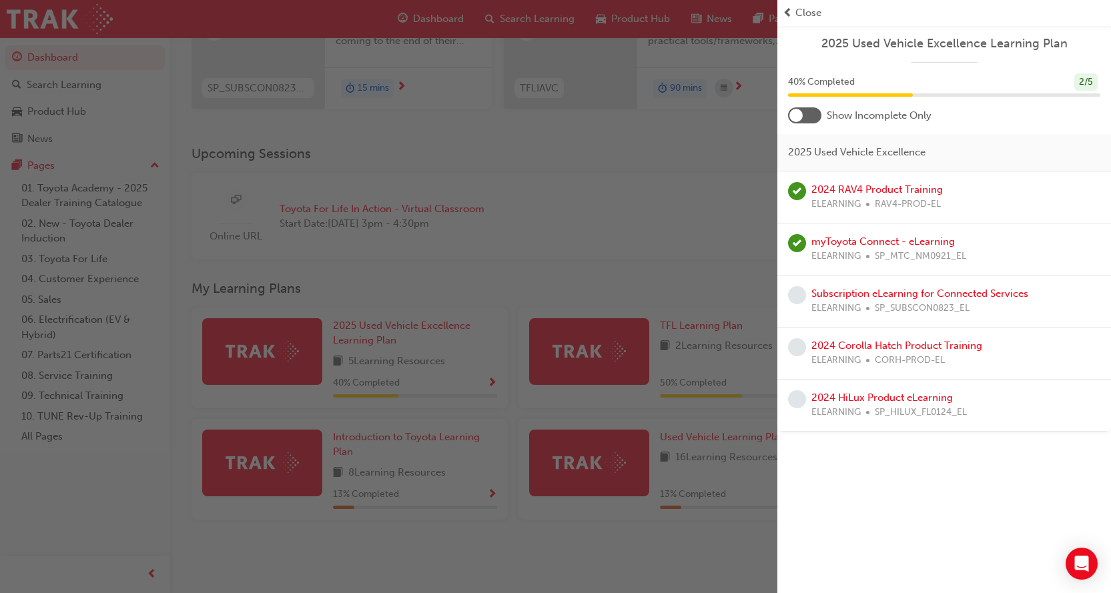
click at [794, 300] on span "learningRecordVerb_NONE-icon" at bounding box center [797, 295] width 18 height 18
click at [800, 296] on span "learningRecordVerb_NONE-icon" at bounding box center [797, 295] width 18 height 18
click at [796, 112] on div at bounding box center [796, 115] width 13 height 13
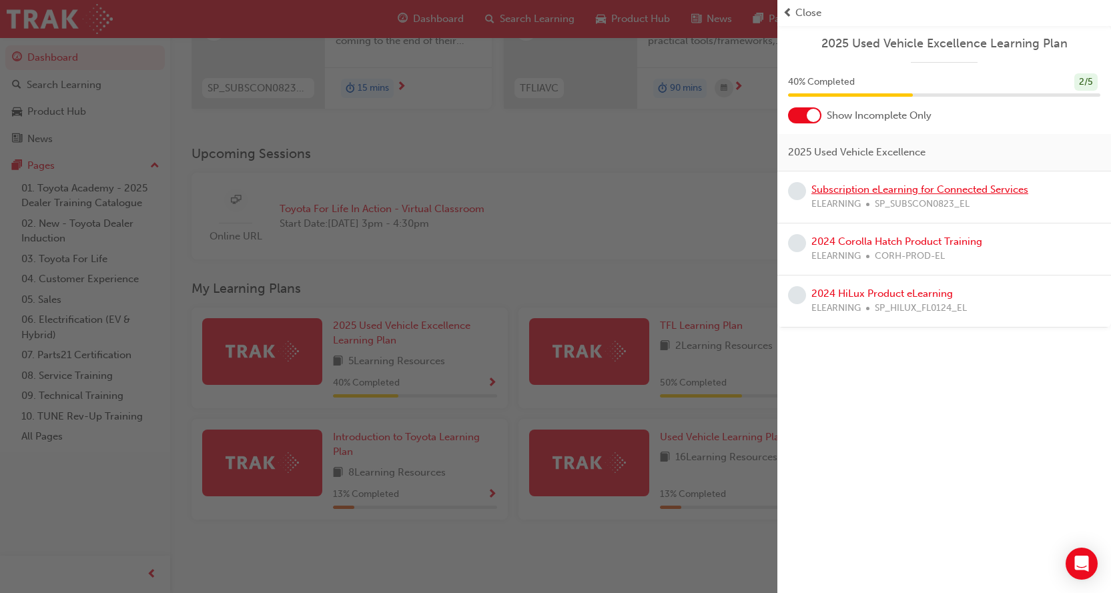
click at [847, 189] on link "Subscription eLearning for Connected Services" at bounding box center [920, 190] width 217 height 12
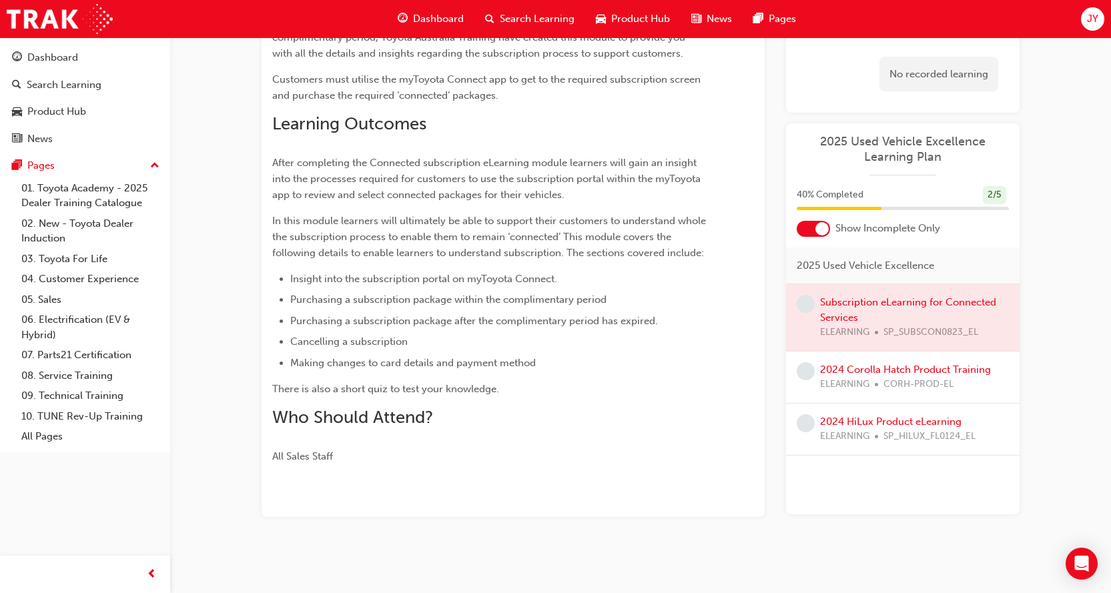
scroll to position [204, 0]
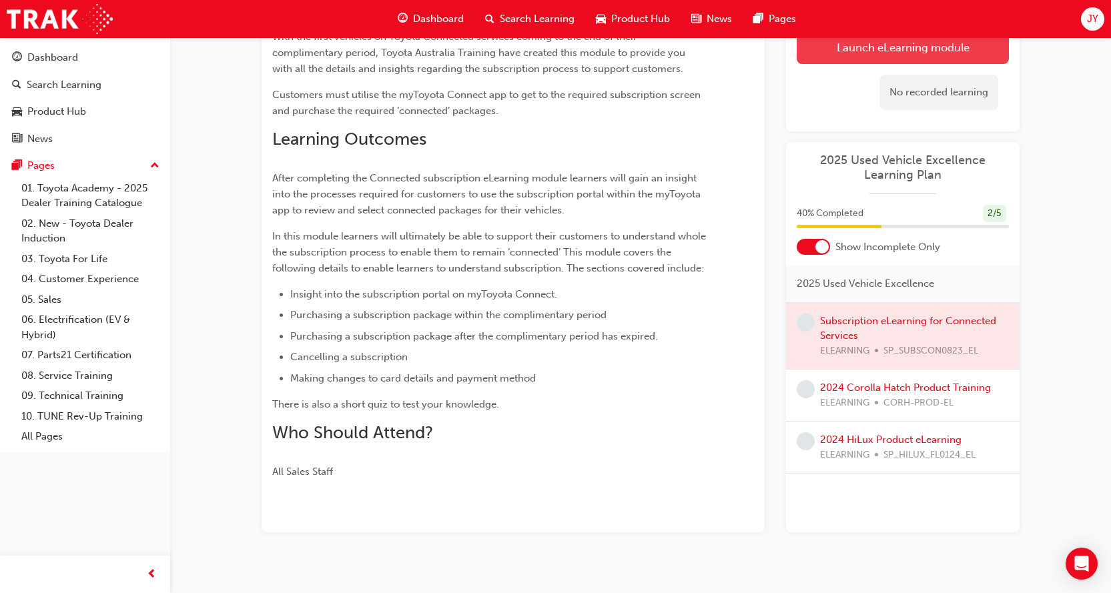
click at [878, 52] on link "Launch eLearning module" at bounding box center [903, 47] width 212 height 33
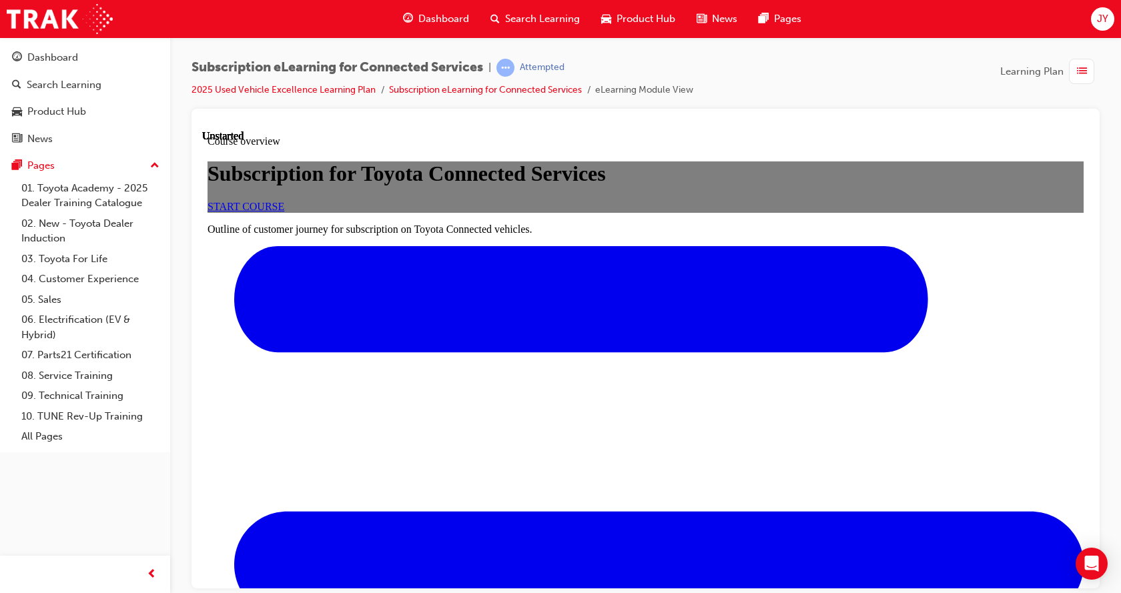
click at [683, 212] on div "START COURSE" at bounding box center [646, 206] width 876 height 12
click at [284, 212] on link "START COURSE" at bounding box center [246, 205] width 77 height 11
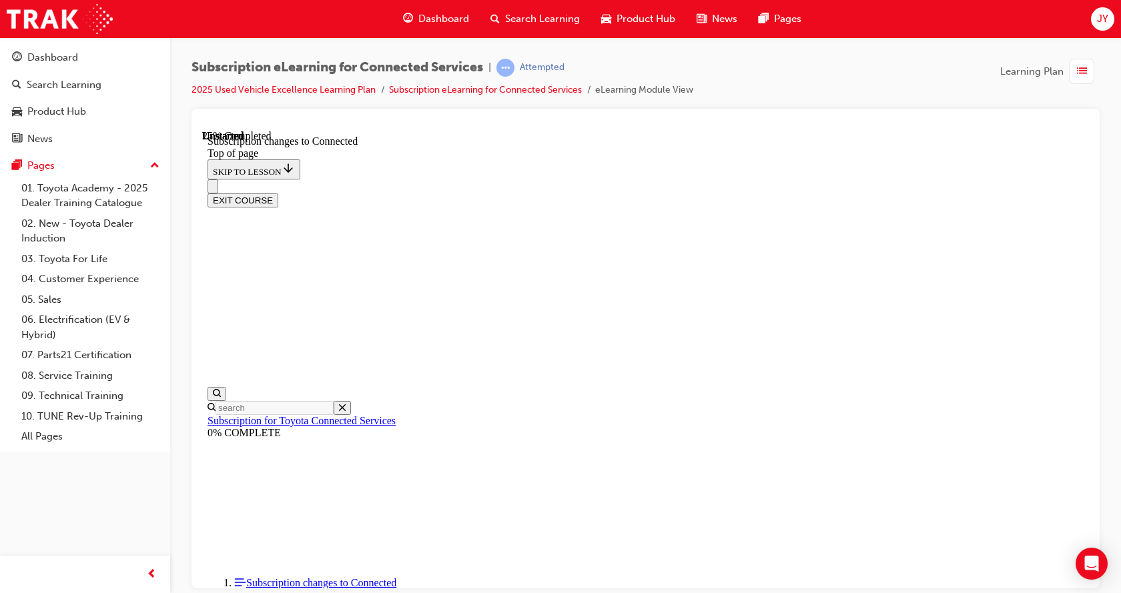
scroll to position [665, 0]
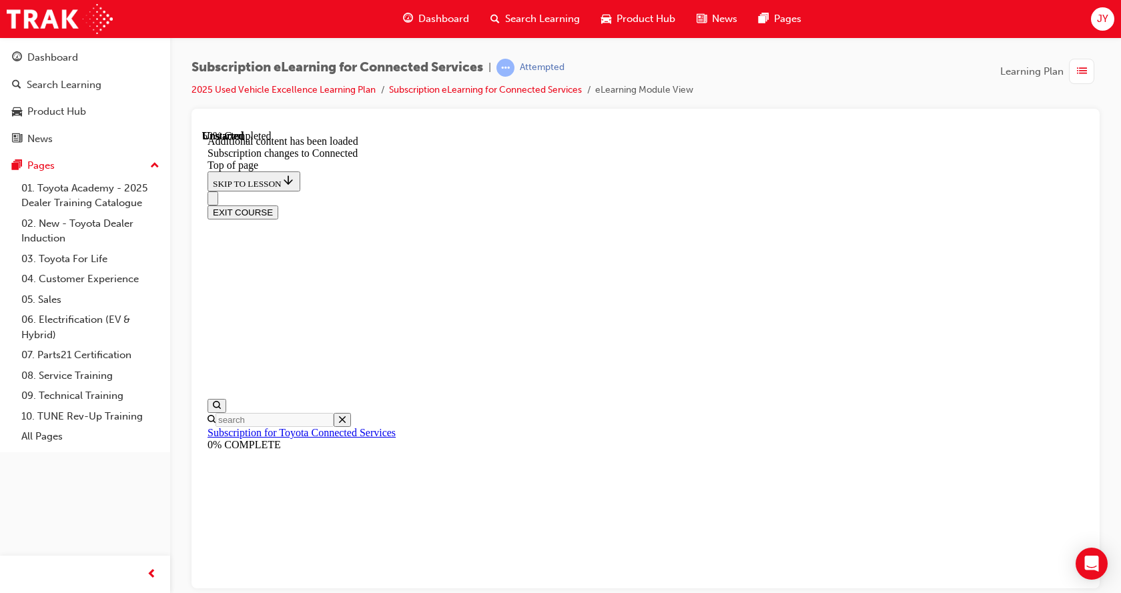
scroll to position [982, 0]
